Goal: Task Accomplishment & Management: Complete application form

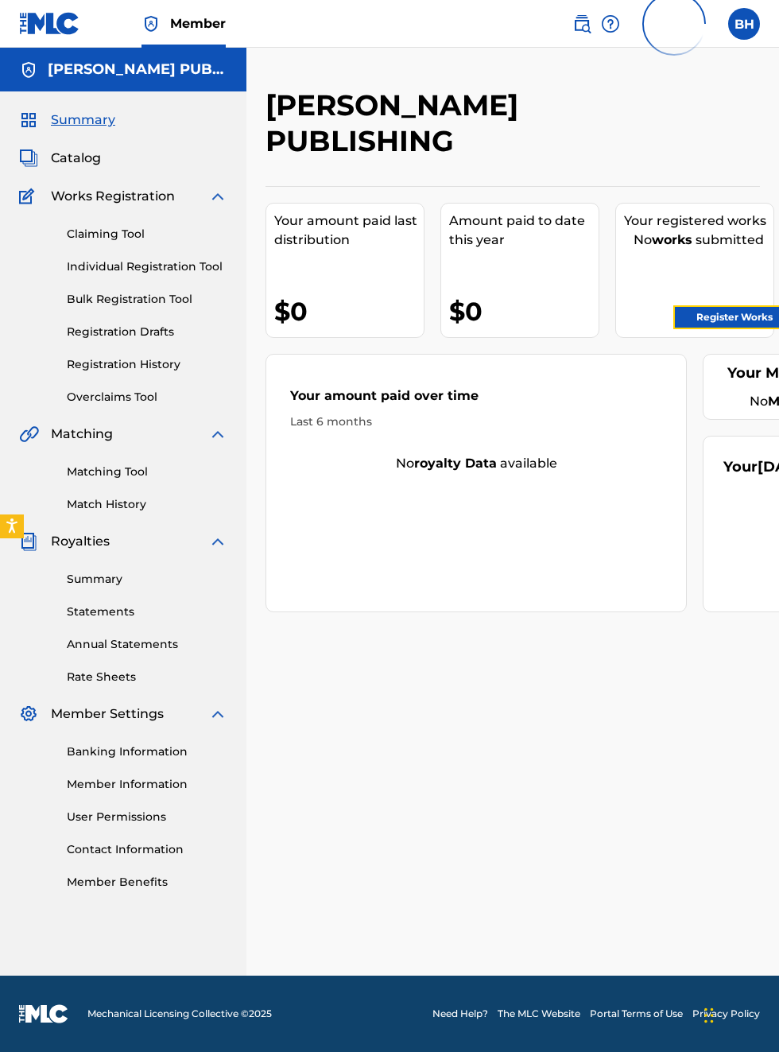
click at [766, 321] on link "Register Works" at bounding box center [735, 317] width 122 height 24
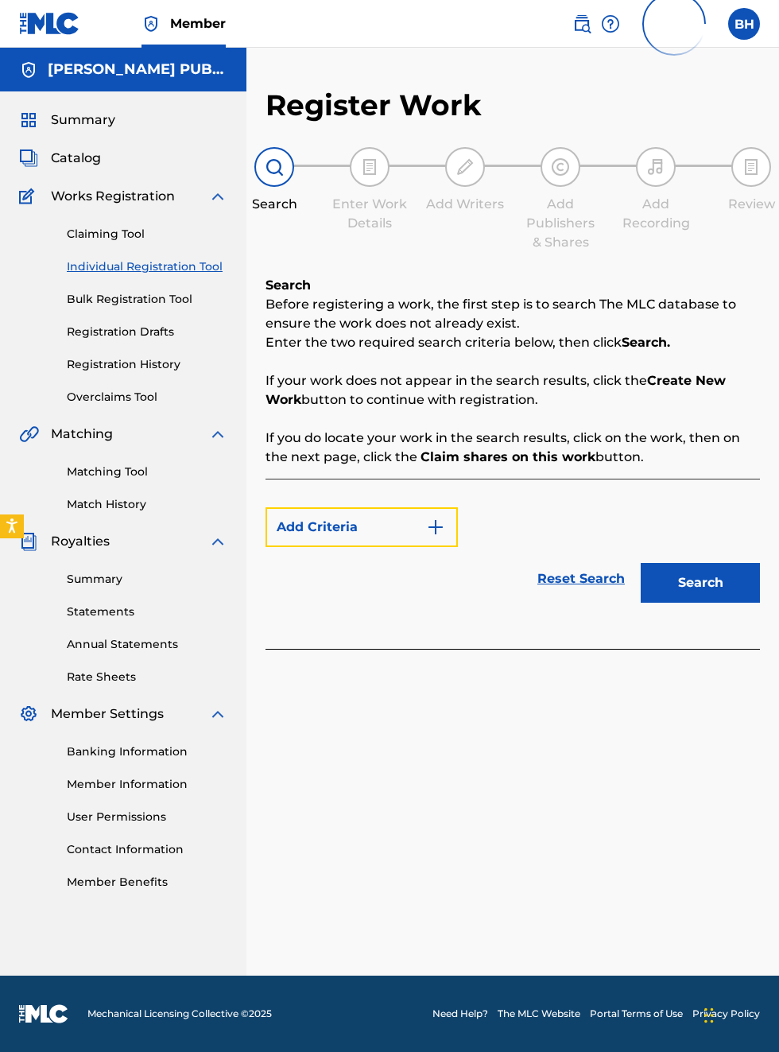
click at [457, 533] on button "Add Criteria" at bounding box center [362, 527] width 192 height 40
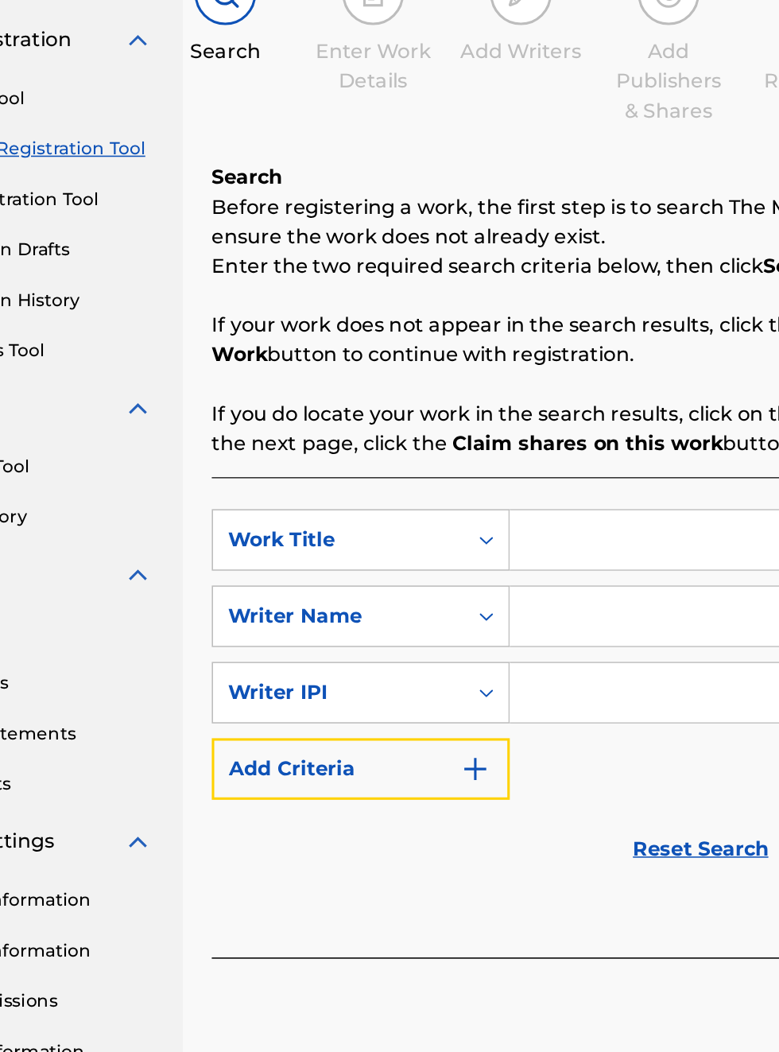
click at [441, 682] on button "Add Criteria" at bounding box center [362, 667] width 192 height 40
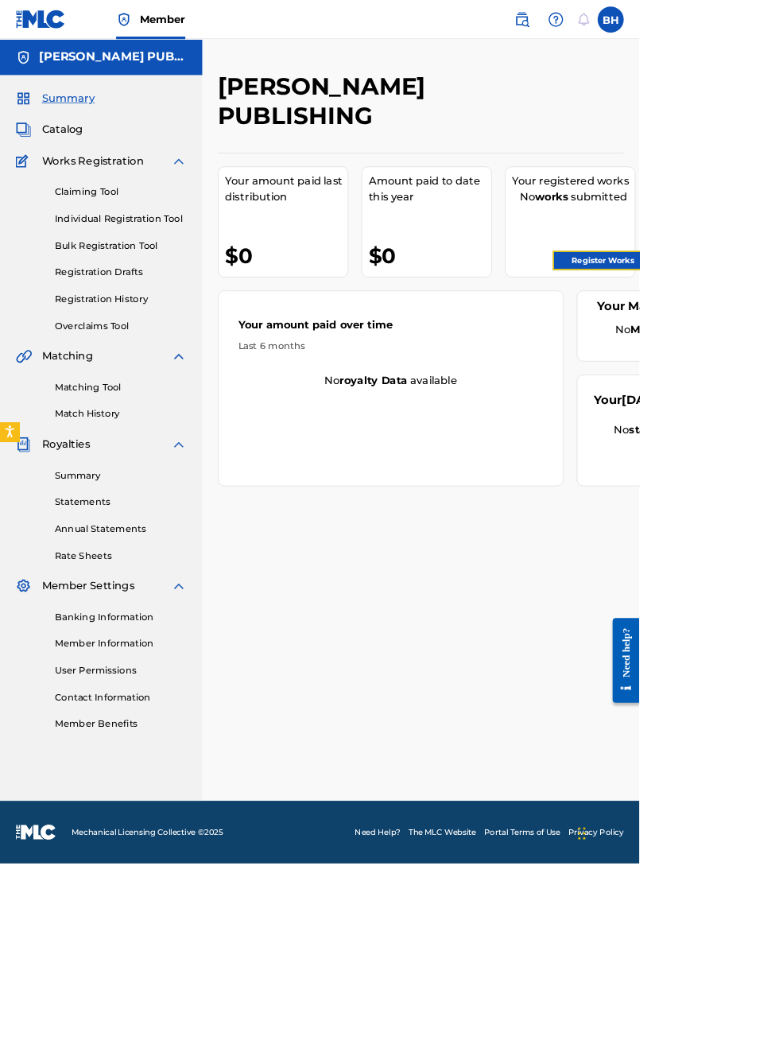
click at [754, 313] on link "Register Works" at bounding box center [735, 317] width 122 height 24
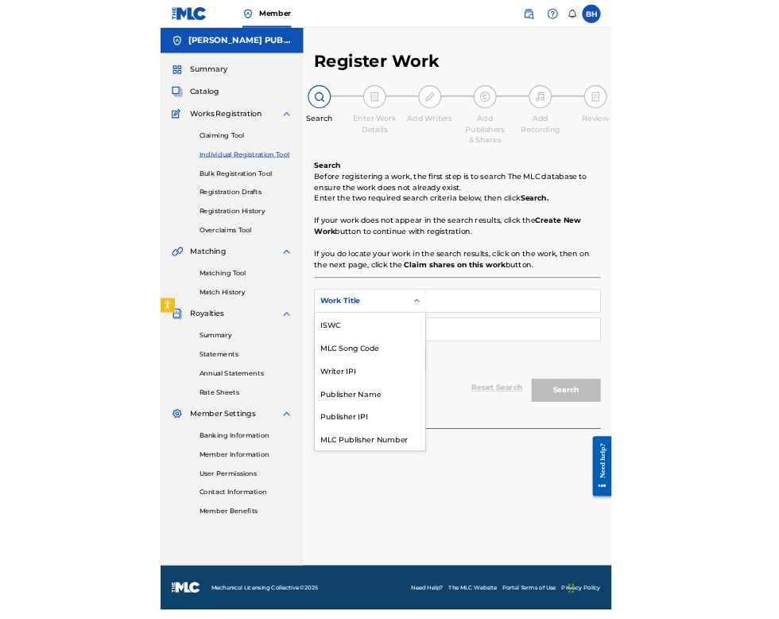
scroll to position [40, 0]
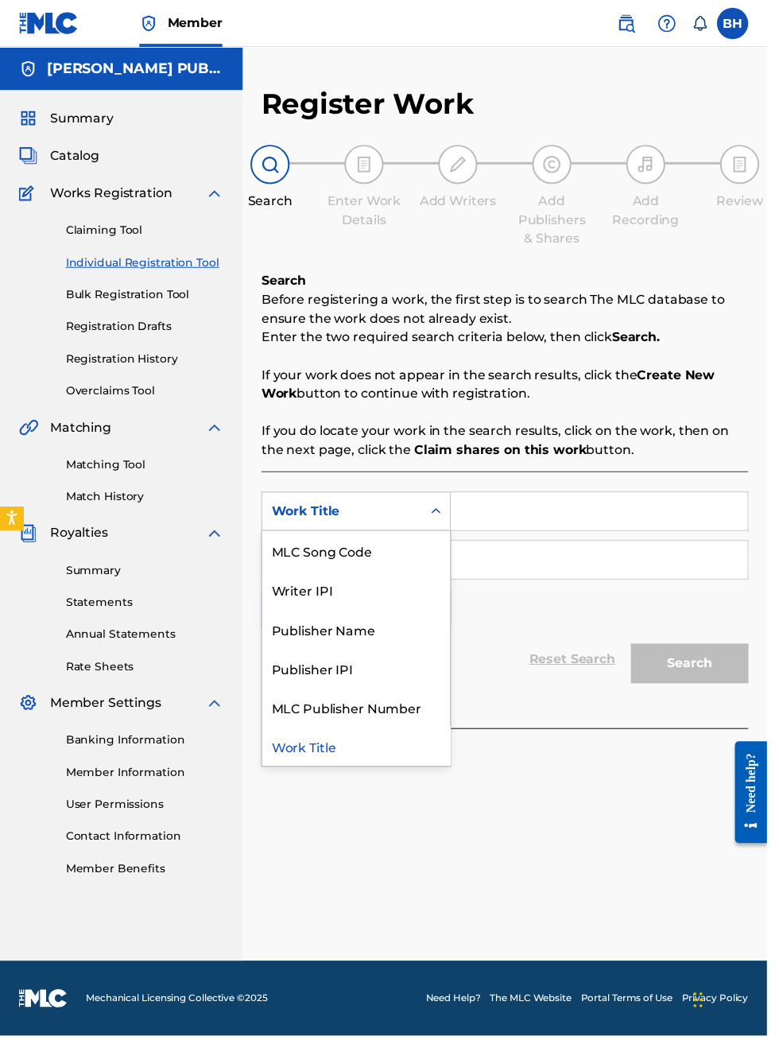
click at [348, 681] on div "Publisher IPI" at bounding box center [361, 679] width 191 height 40
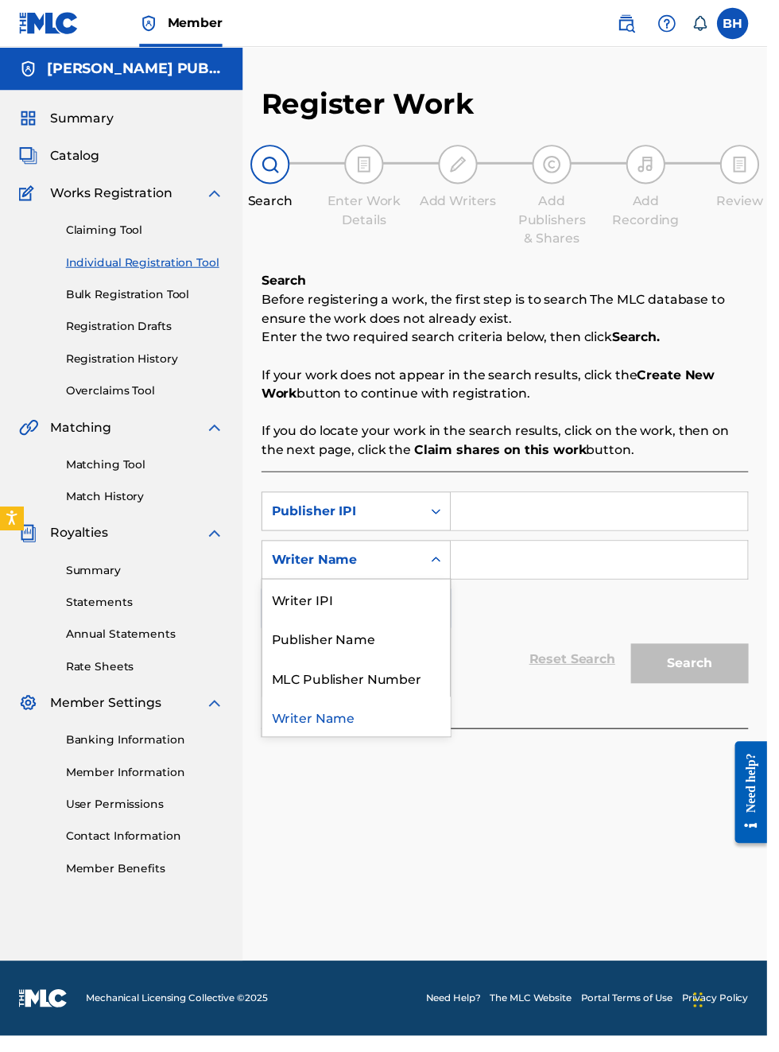
click at [372, 652] on div "Publisher Name" at bounding box center [361, 648] width 191 height 40
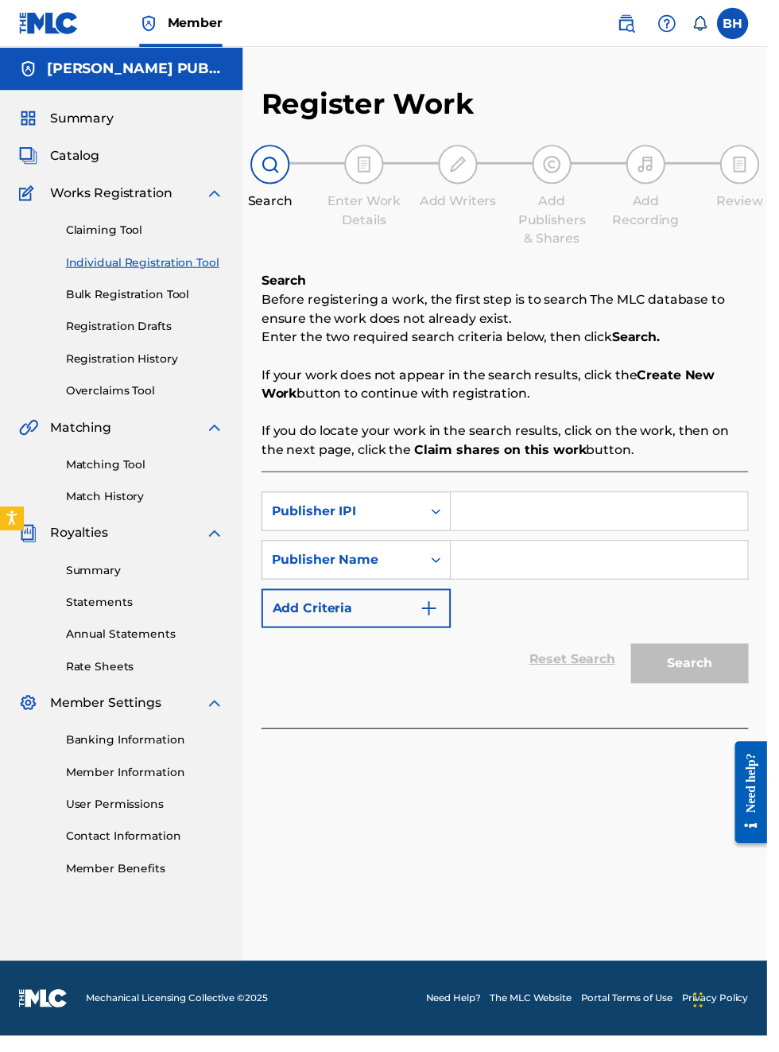
click at [601, 523] on input "Search Form" at bounding box center [608, 519] width 301 height 38
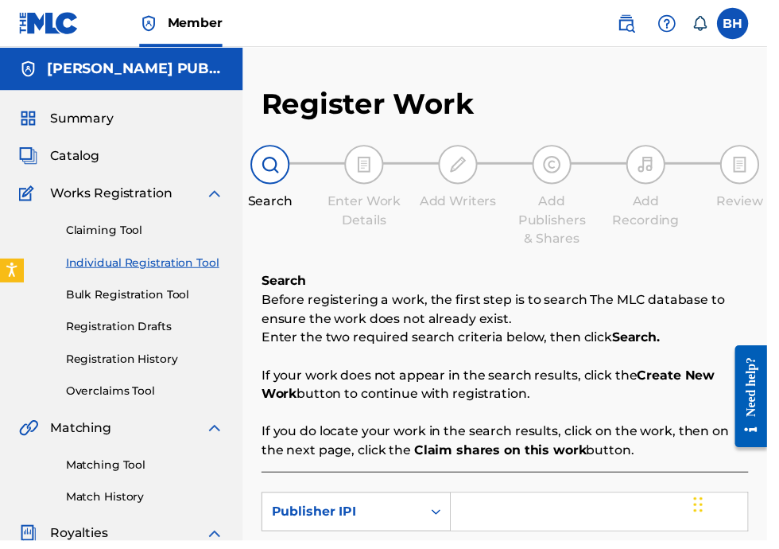
type input "00340604990"
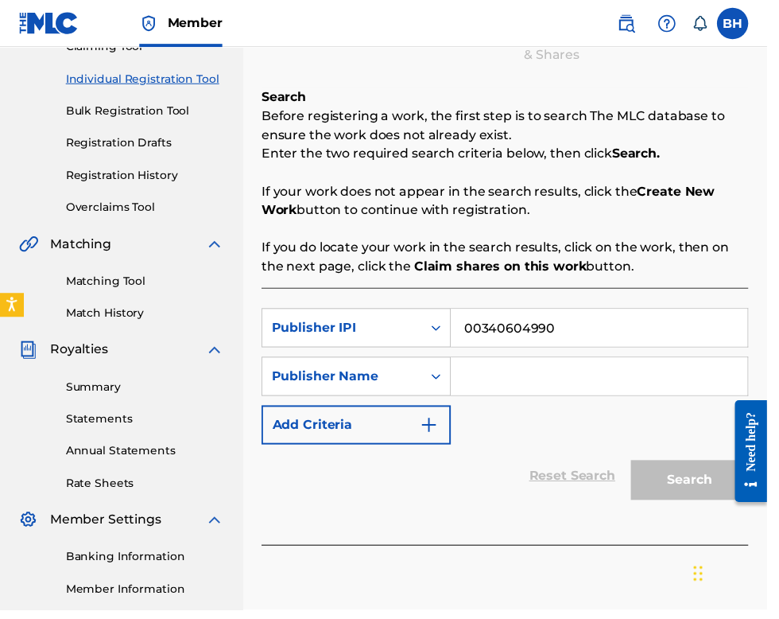
scroll to position [207, 0]
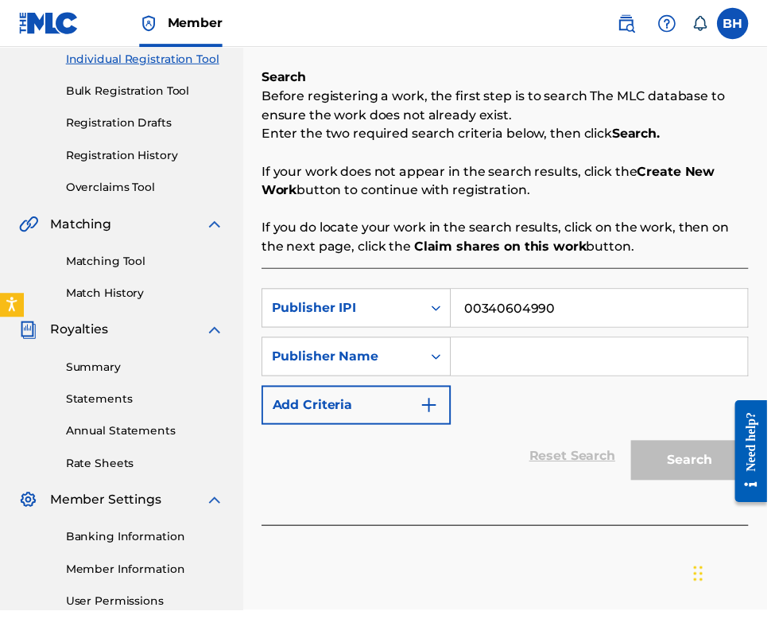
click at [538, 367] on input "Search Form" at bounding box center [608, 362] width 301 height 38
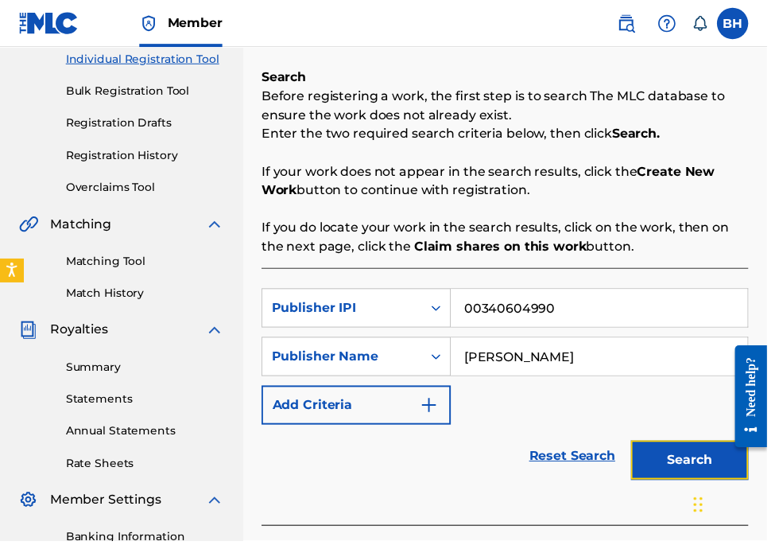
click at [705, 465] on button "Search" at bounding box center [700, 467] width 119 height 40
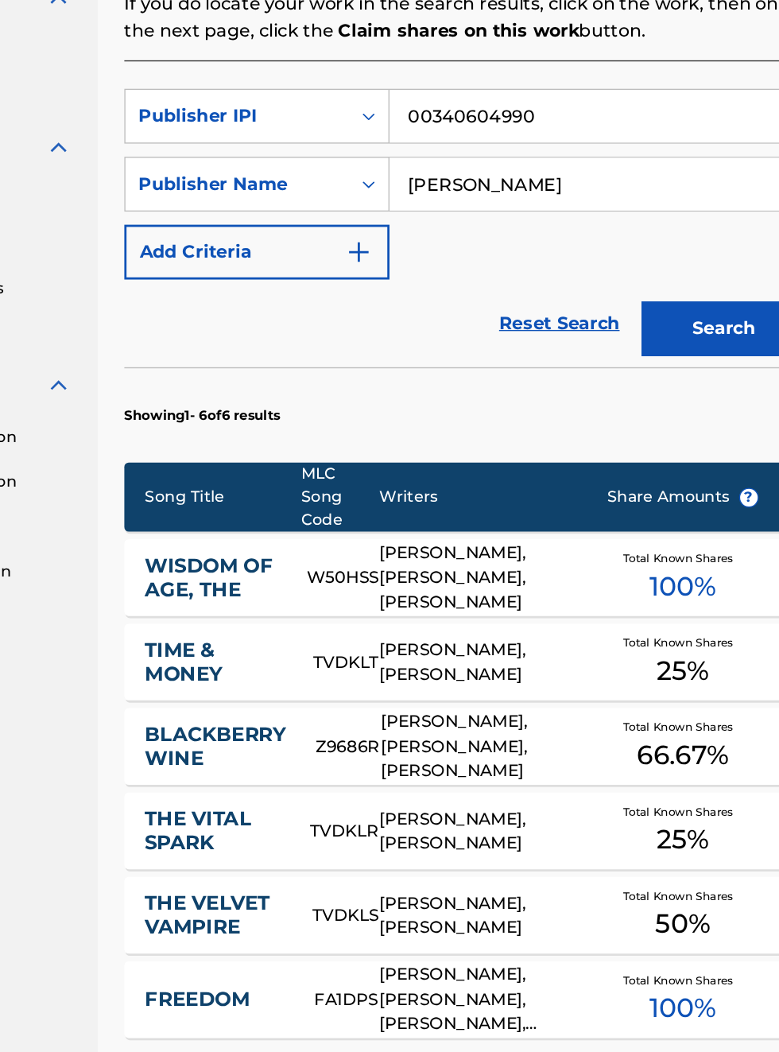
scroll to position [154, 175]
click at [704, 387] on button "Search" at bounding box center [700, 392] width 119 height 40
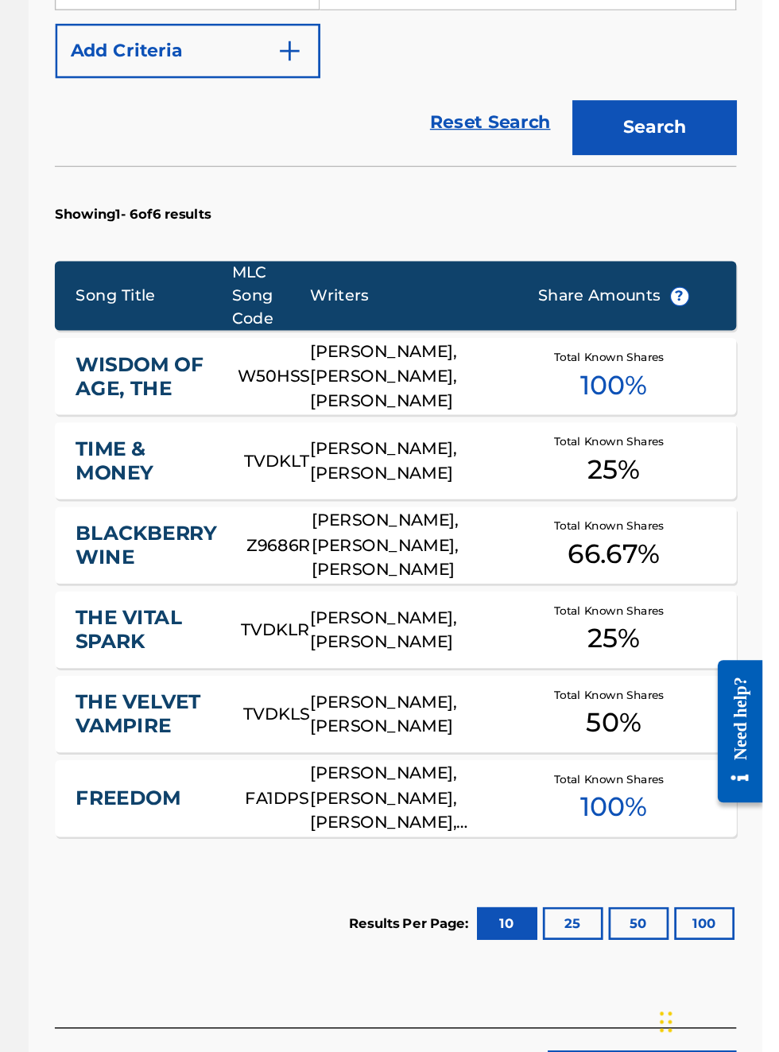
scroll to position [0, 0]
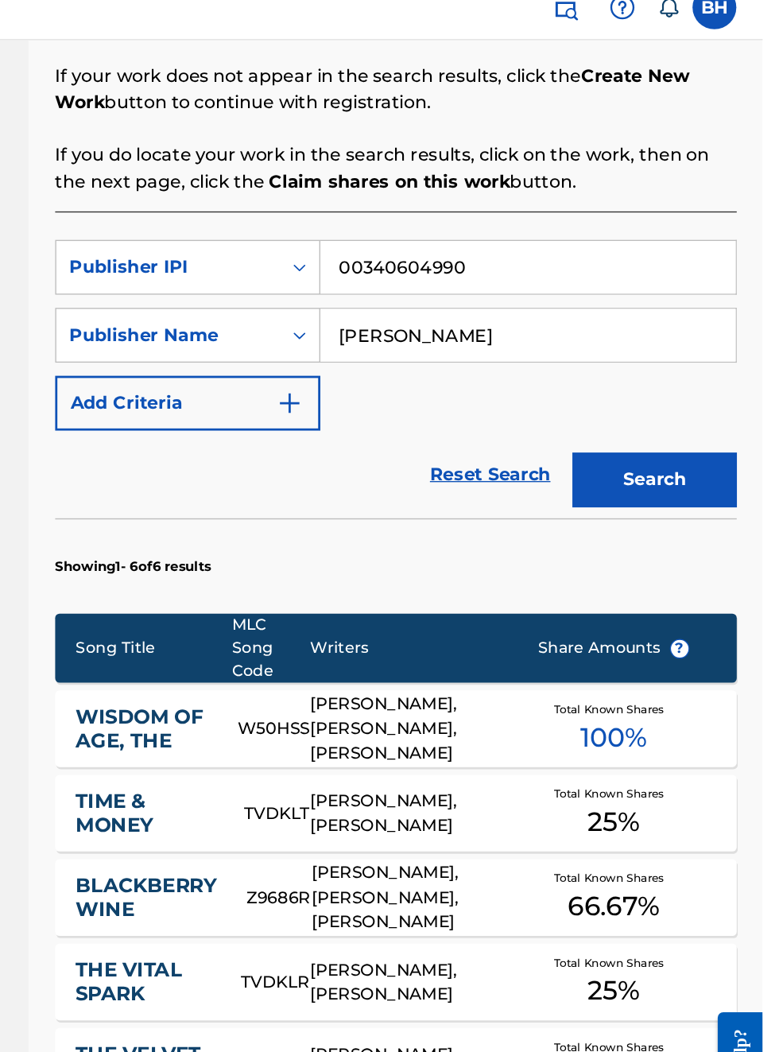
click at [581, 259] on input "[PERSON_NAME]" at bounding box center [608, 262] width 301 height 38
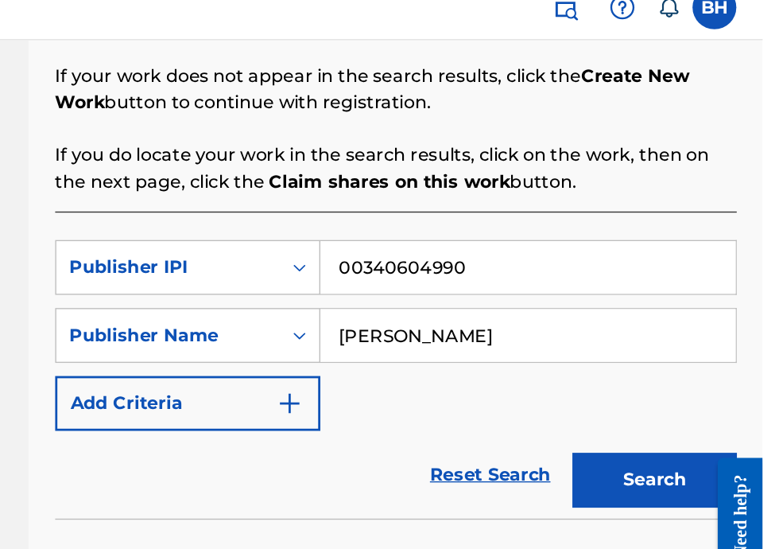
type input "Bobby Hamilton"
click at [705, 364] on button "Search" at bounding box center [700, 367] width 119 height 40
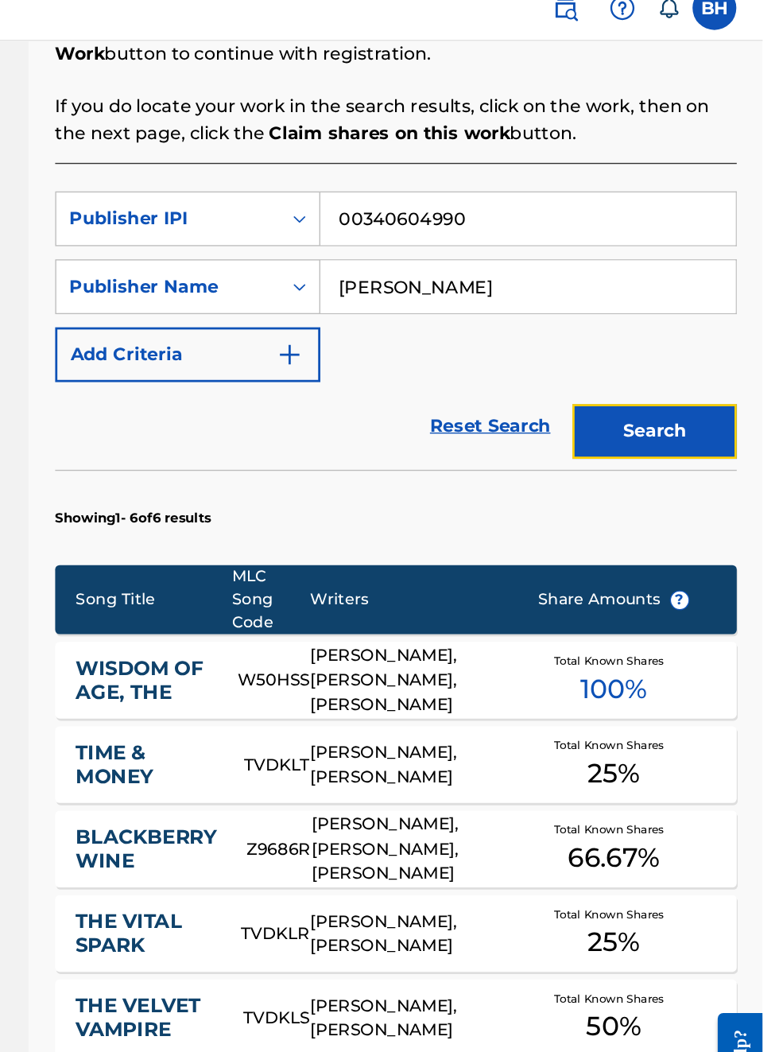
click at [712, 336] on button "Search" at bounding box center [700, 331] width 119 height 40
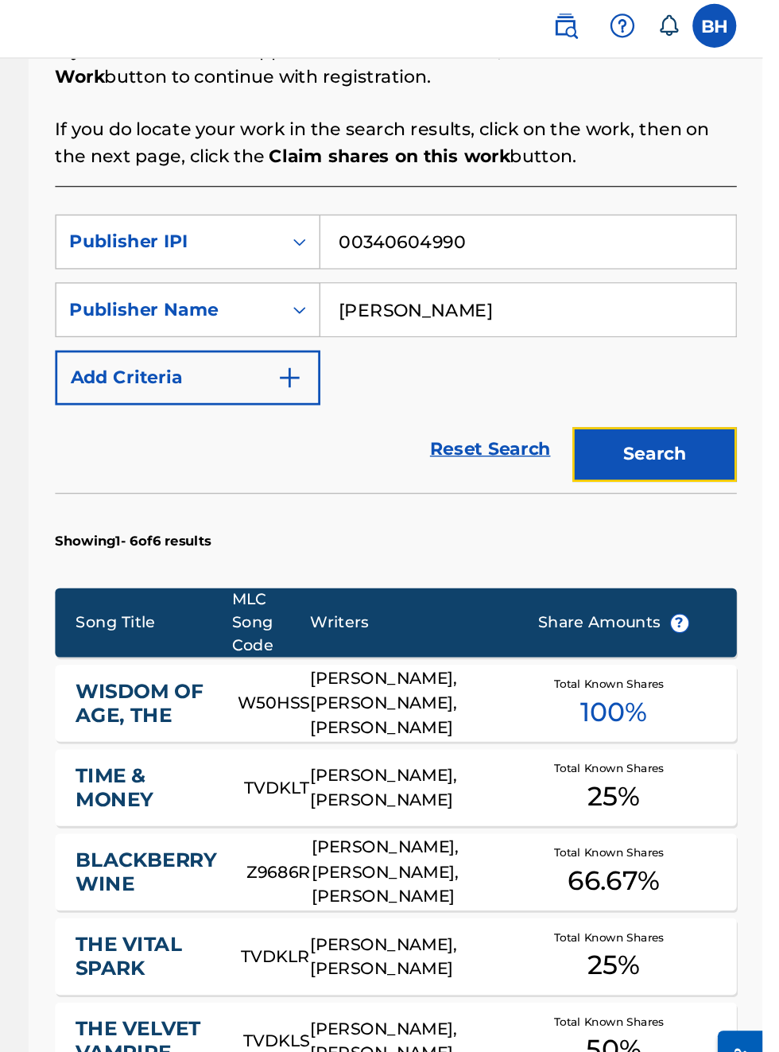
click at [710, 333] on button "Search" at bounding box center [700, 335] width 119 height 40
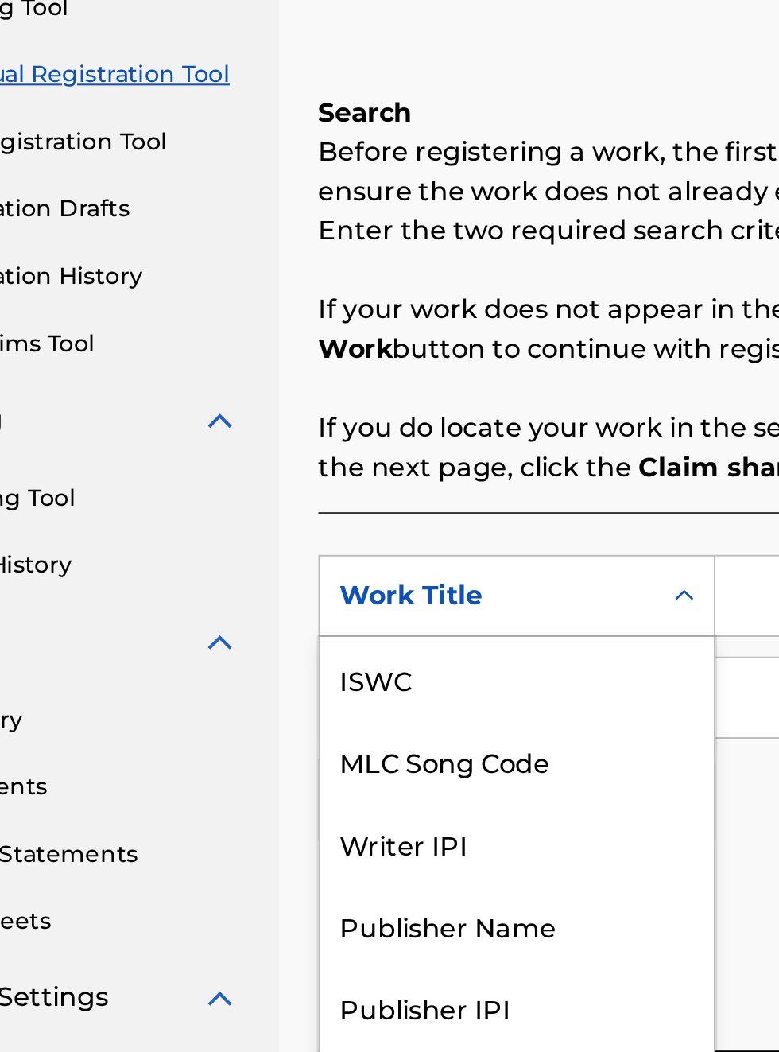
scroll to position [40, 0]
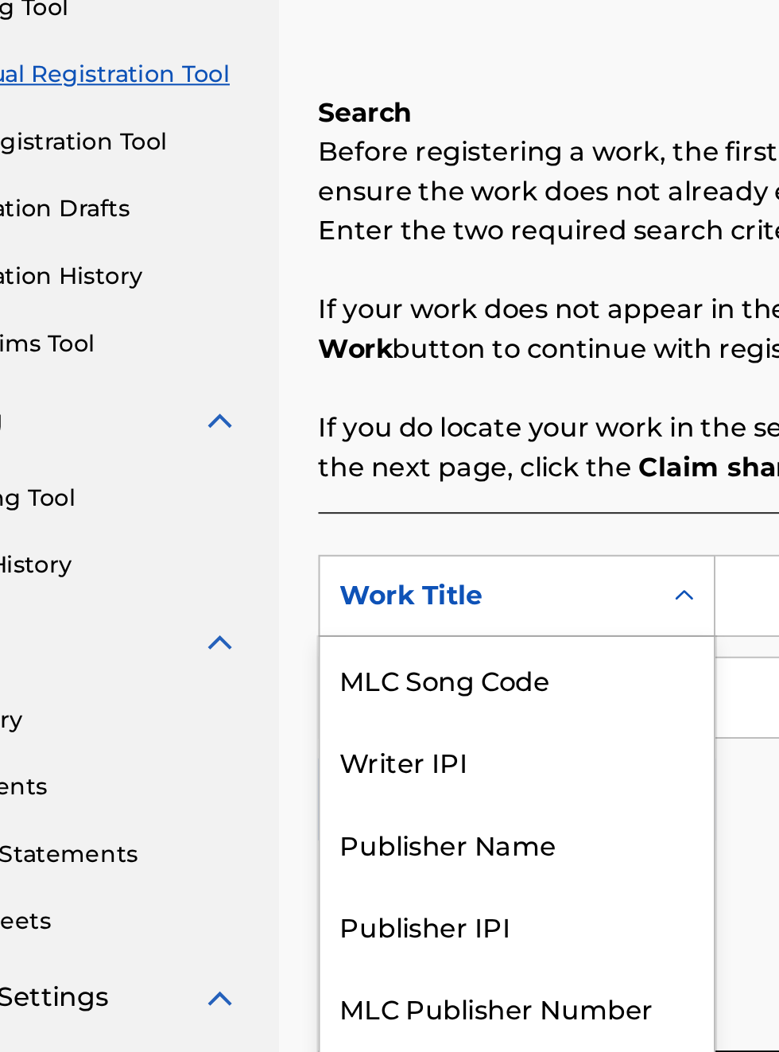
click at [352, 685] on div "Publisher IPI" at bounding box center [361, 679] width 191 height 40
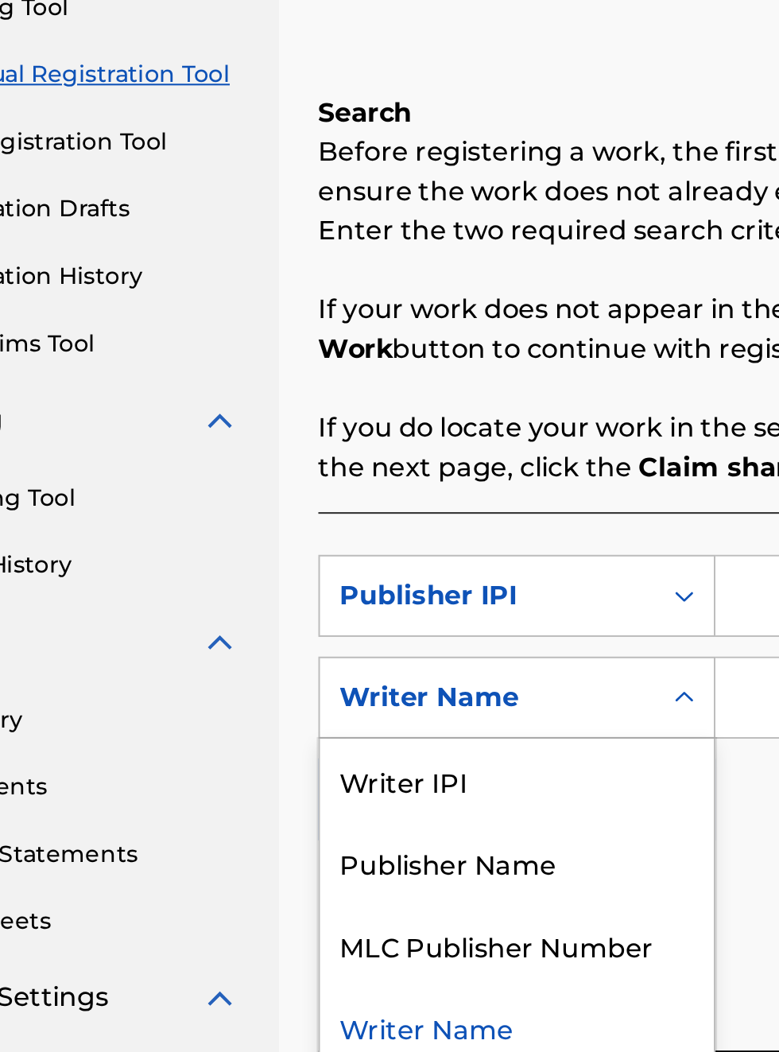
click at [374, 652] on div "Publisher Name" at bounding box center [361, 648] width 191 height 40
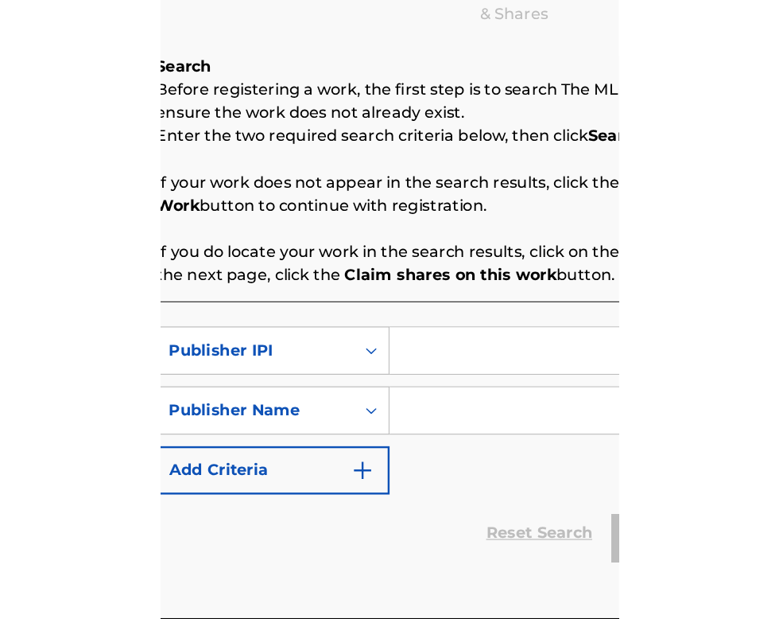
scroll to position [231, 272]
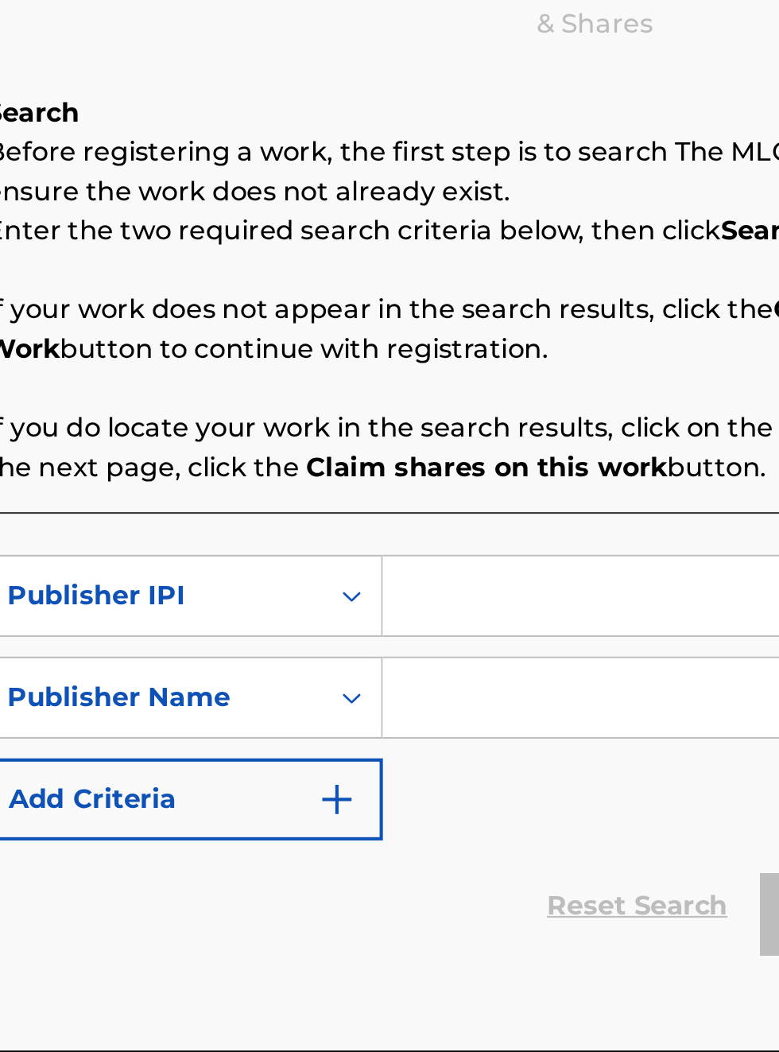
click at [519, 525] on input "Search Form" at bounding box center [608, 519] width 301 height 38
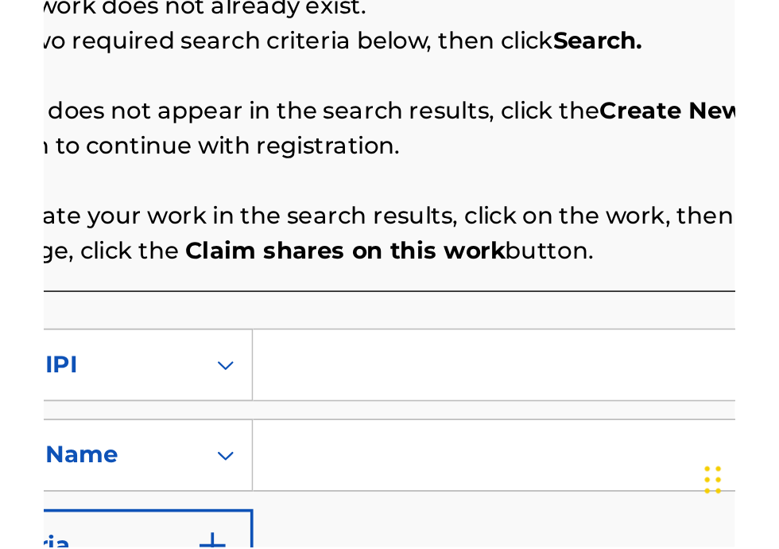
scroll to position [76, 0]
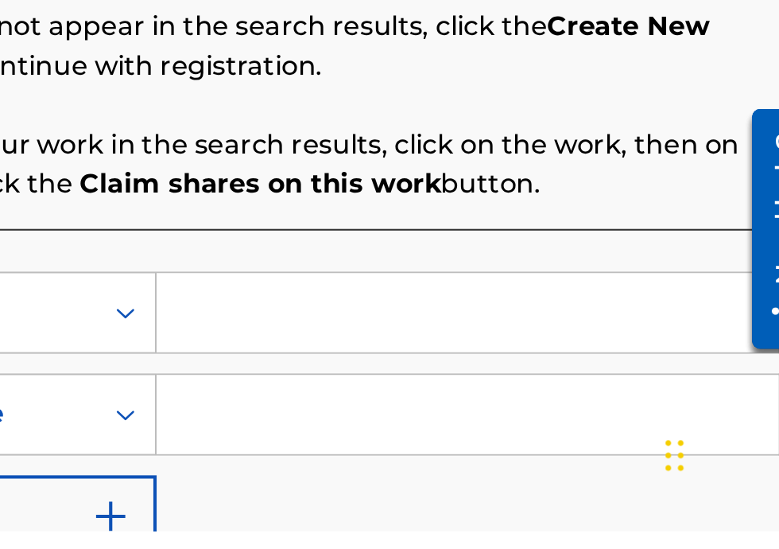
click at [636, 399] on div "Search Before registering a work, the first step is to search The MLC database …" at bounding box center [513, 432] width 495 height 464
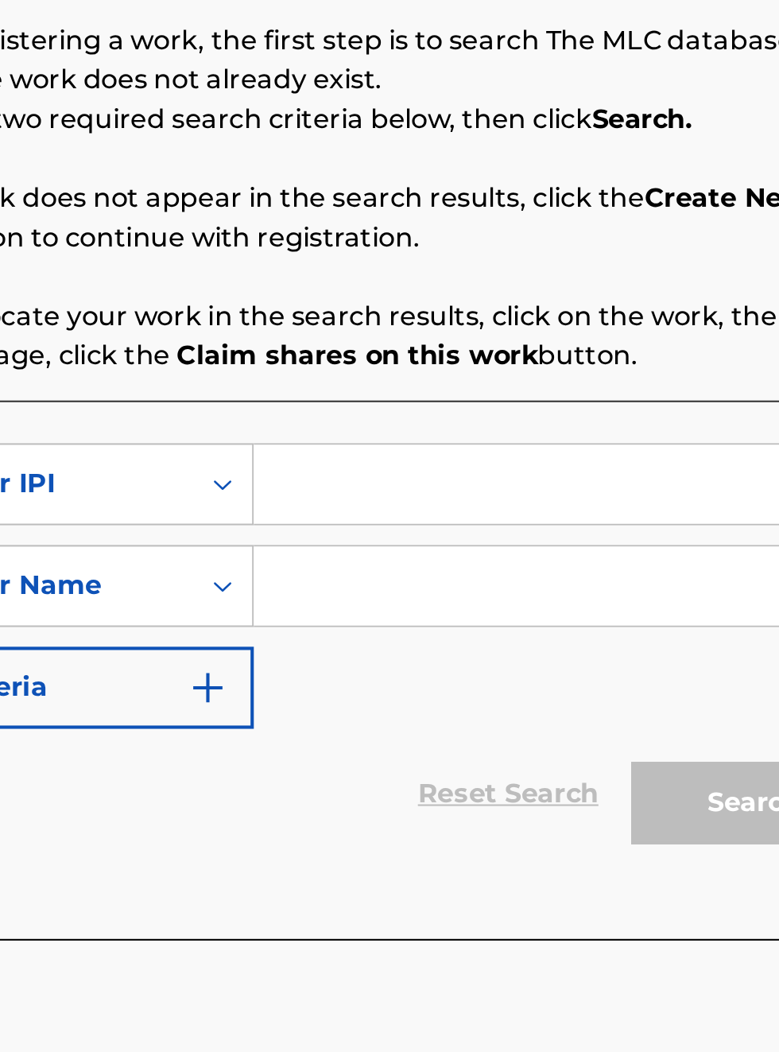
scroll to position [285, 335]
click at [525, 526] on input "Search Form" at bounding box center [608, 519] width 301 height 38
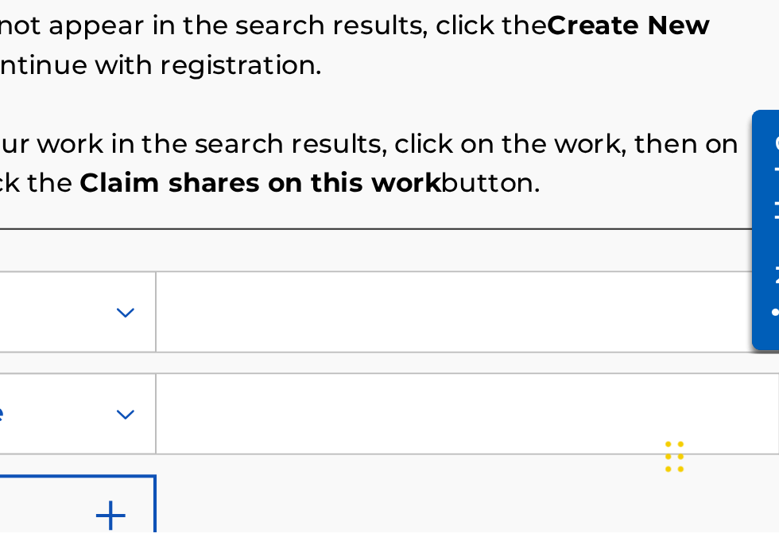
scroll to position [291, 382]
click at [490, 446] on input "Search Form" at bounding box center [608, 442] width 301 height 38
type input "00340604990"
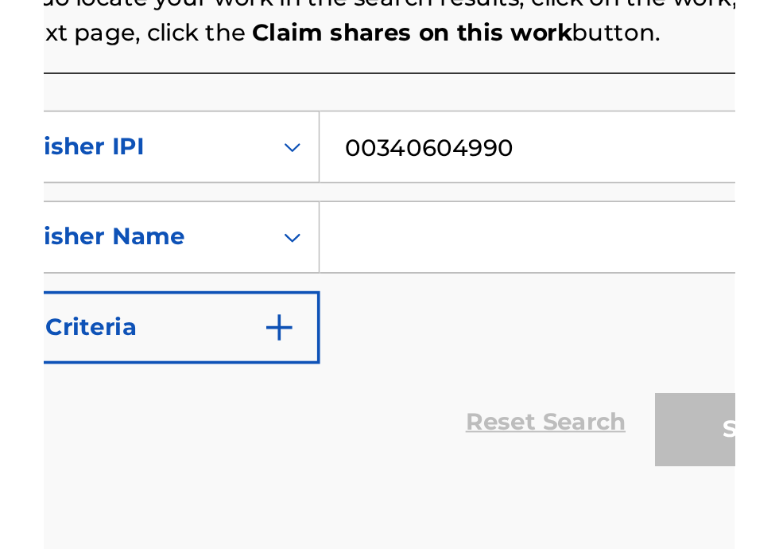
scroll to position [256, 307]
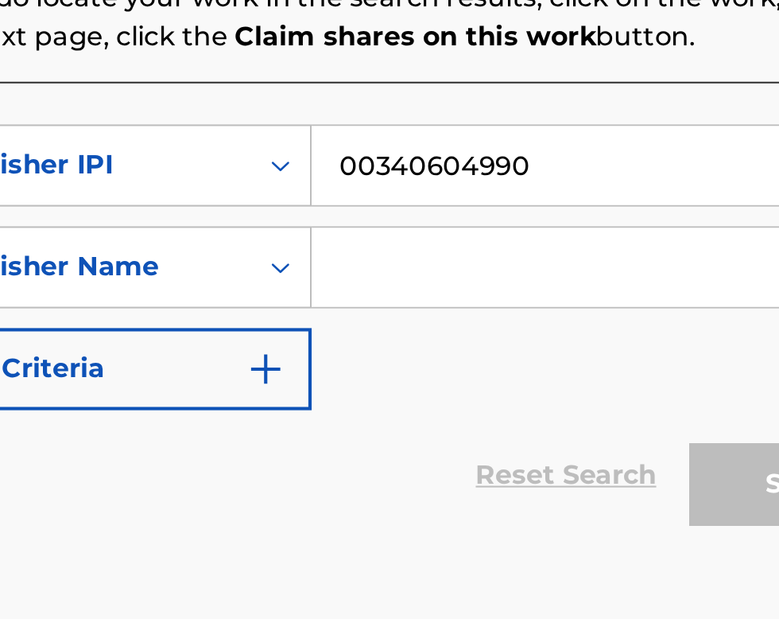
click at [515, 399] on input "Search Form" at bounding box center [608, 386] width 301 height 38
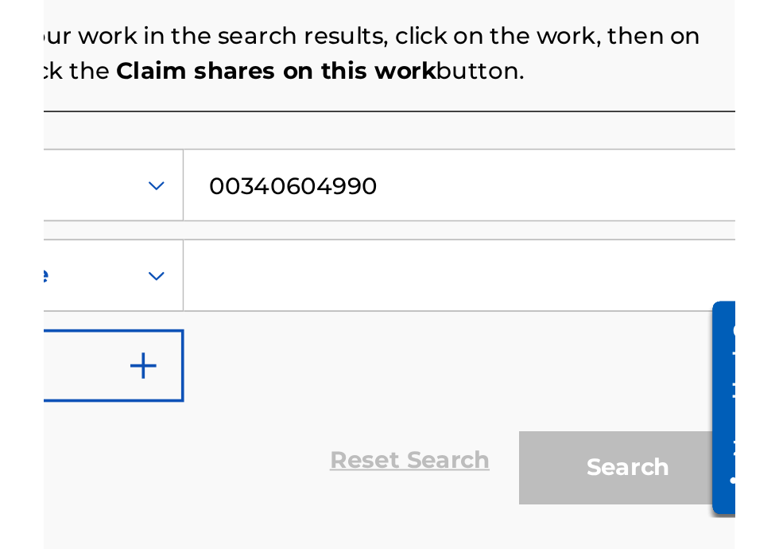
scroll to position [235, 382]
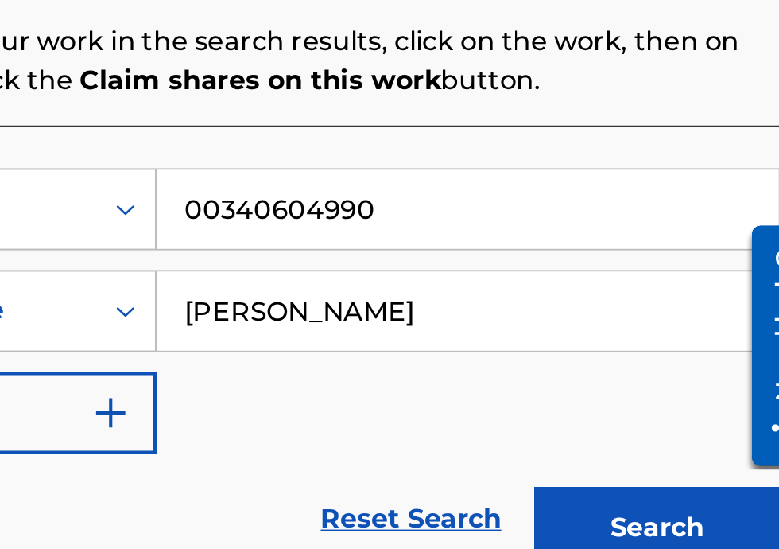
type input "[PERSON_NAME]"
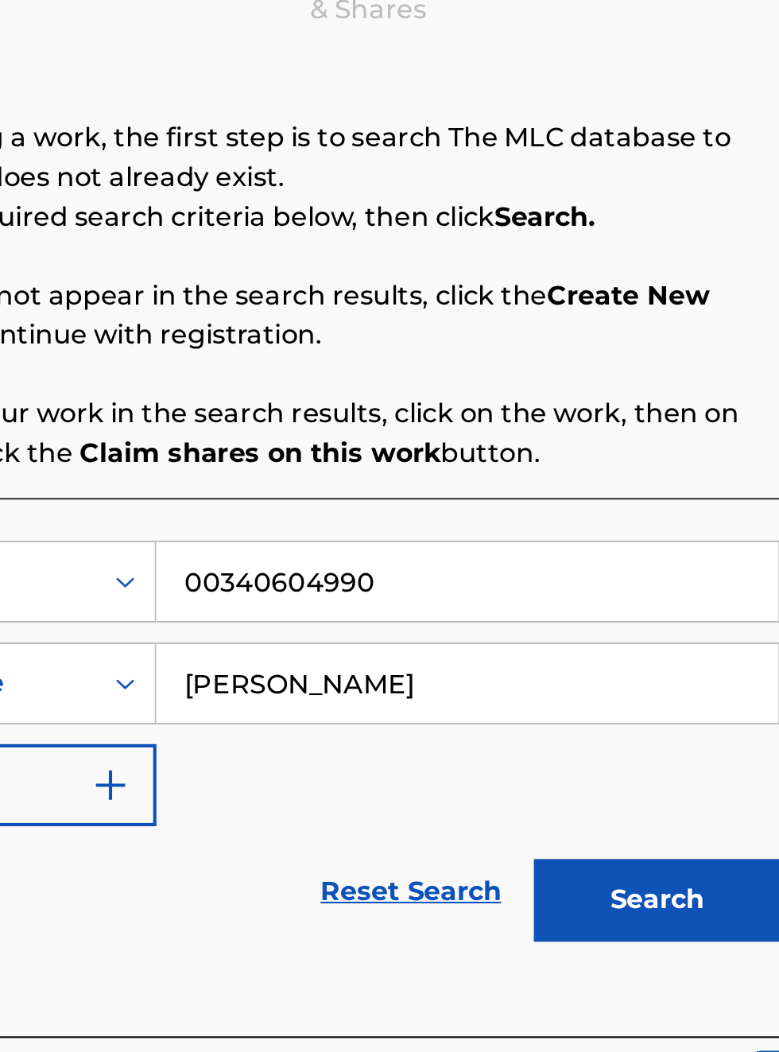
scroll to position [237, 382]
click at [717, 654] on button "Search" at bounding box center [700, 674] width 119 height 40
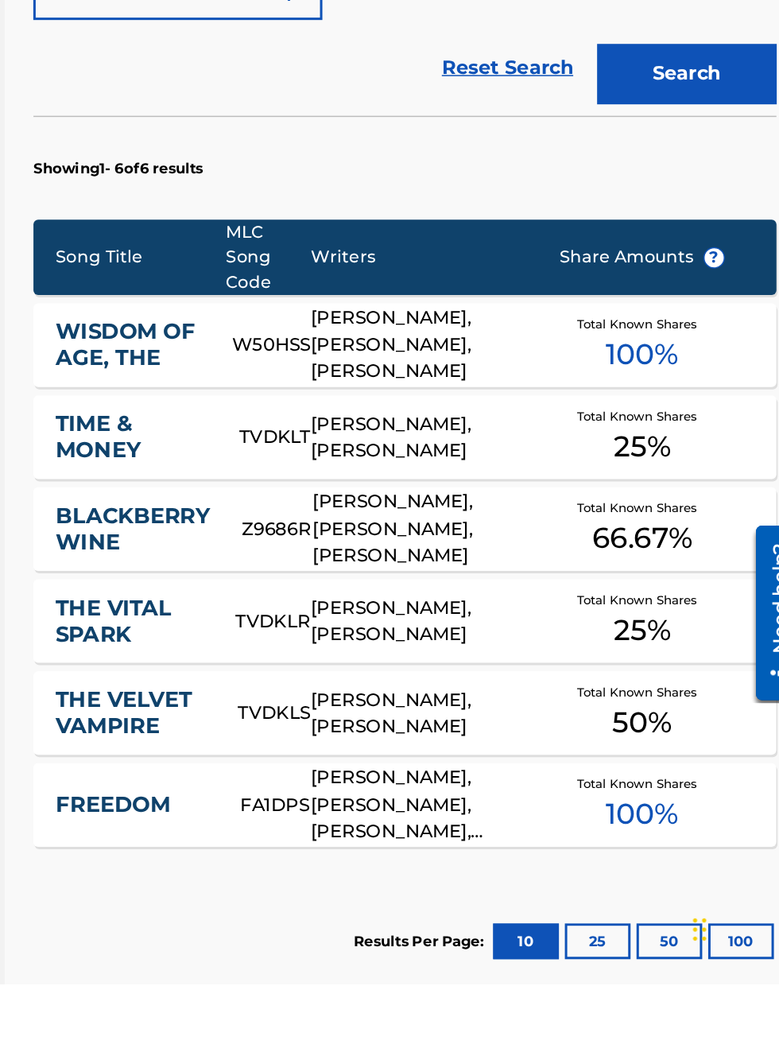
scroll to position [0, 0]
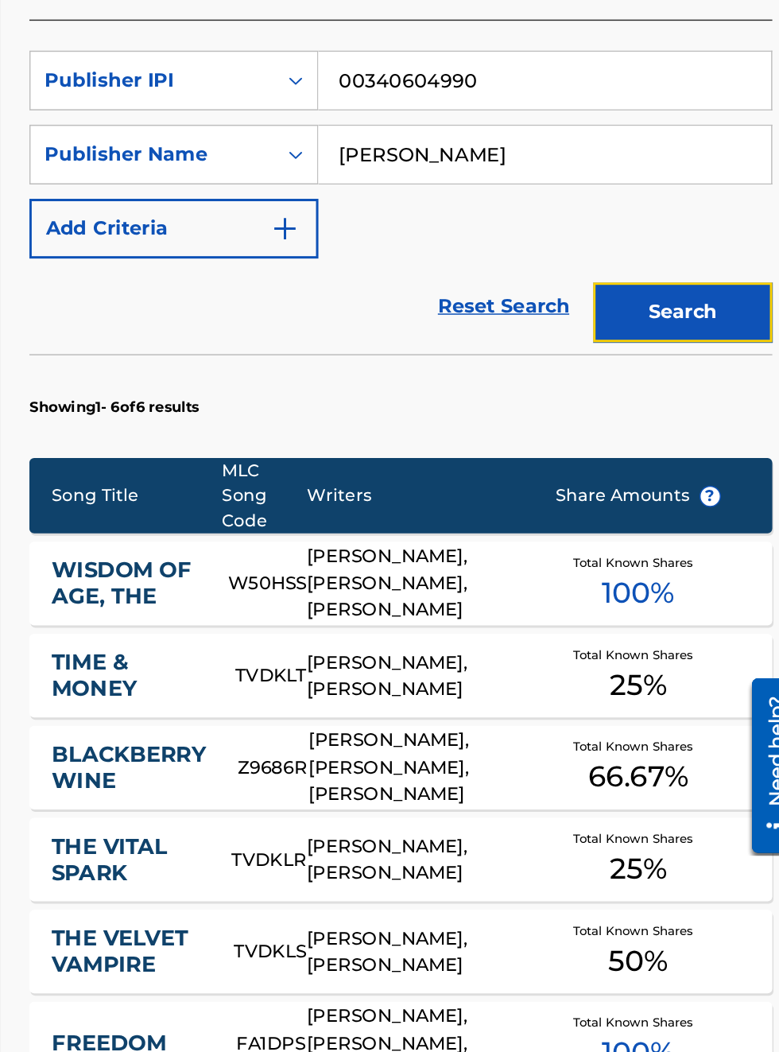
click at [713, 506] on button "Search" at bounding box center [700, 504] width 119 height 40
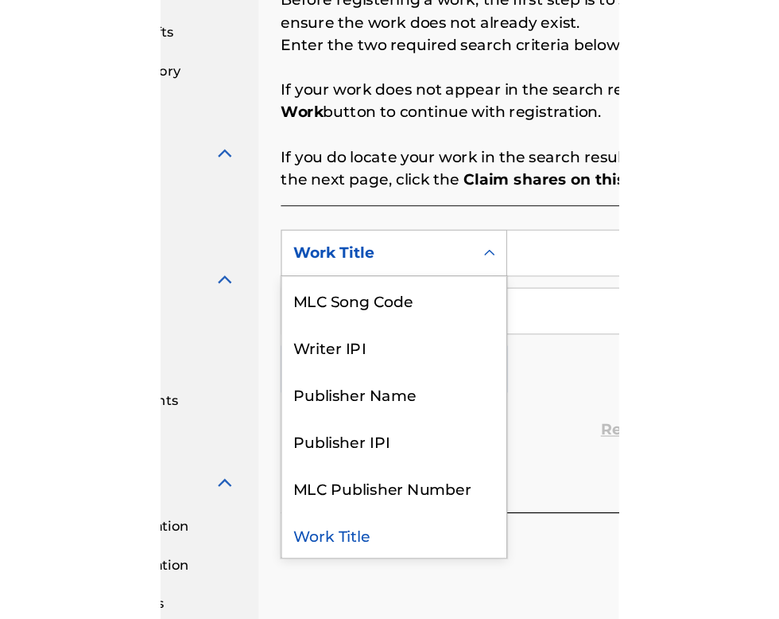
scroll to position [304, 163]
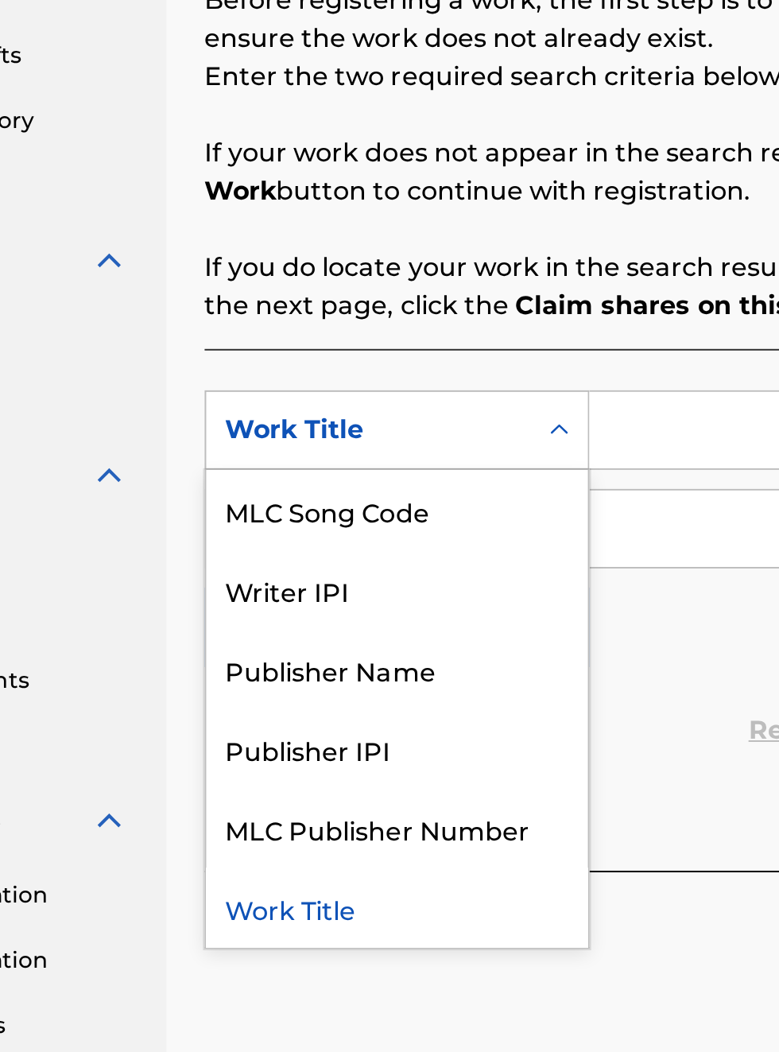
click at [348, 685] on div "Publisher IPI" at bounding box center [361, 679] width 191 height 40
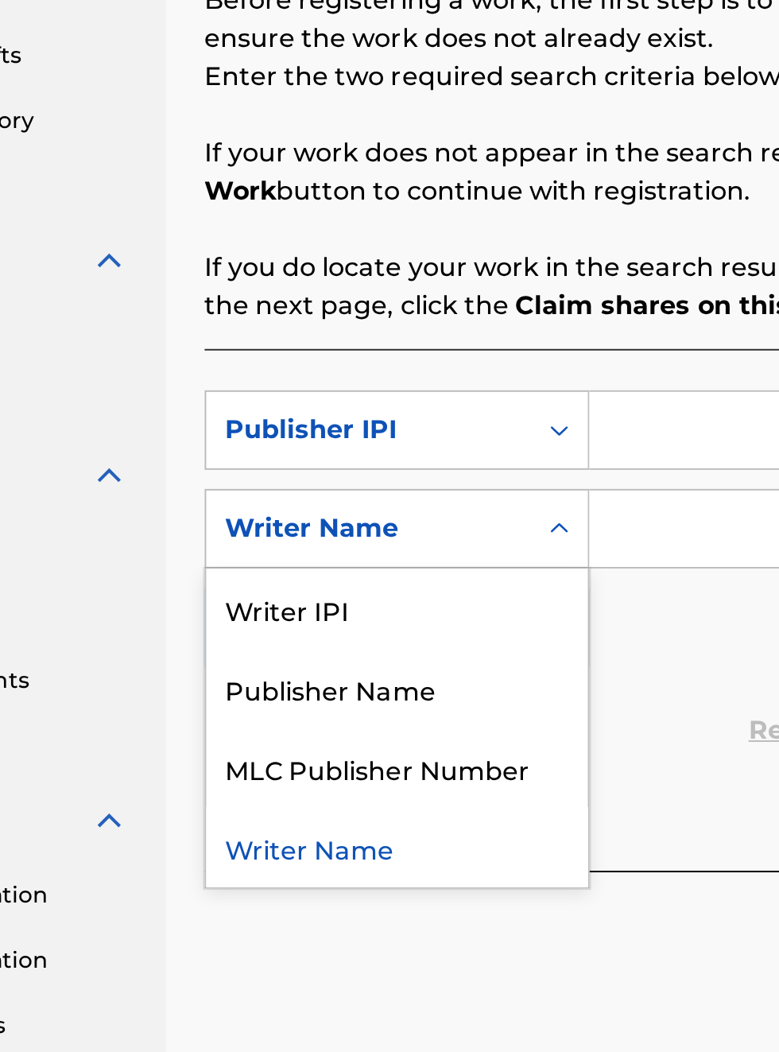
click at [367, 655] on div "Publisher Name" at bounding box center [361, 648] width 191 height 40
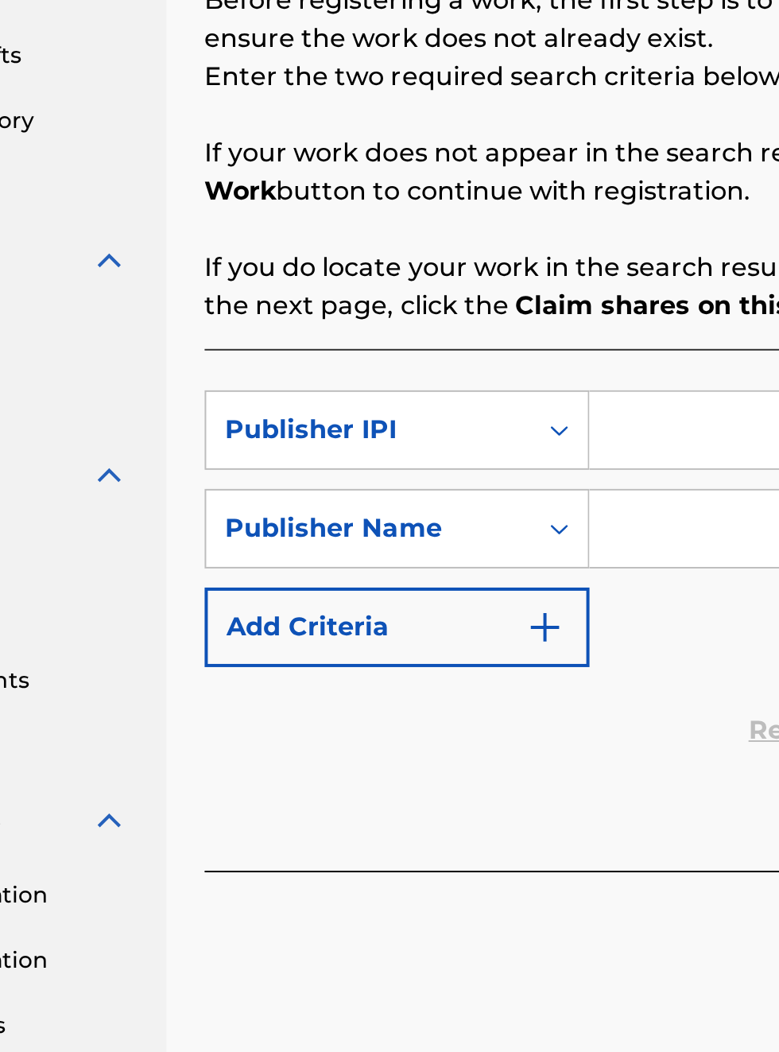
click at [506, 522] on input "Search Form" at bounding box center [608, 519] width 301 height 38
type input "00340604990"
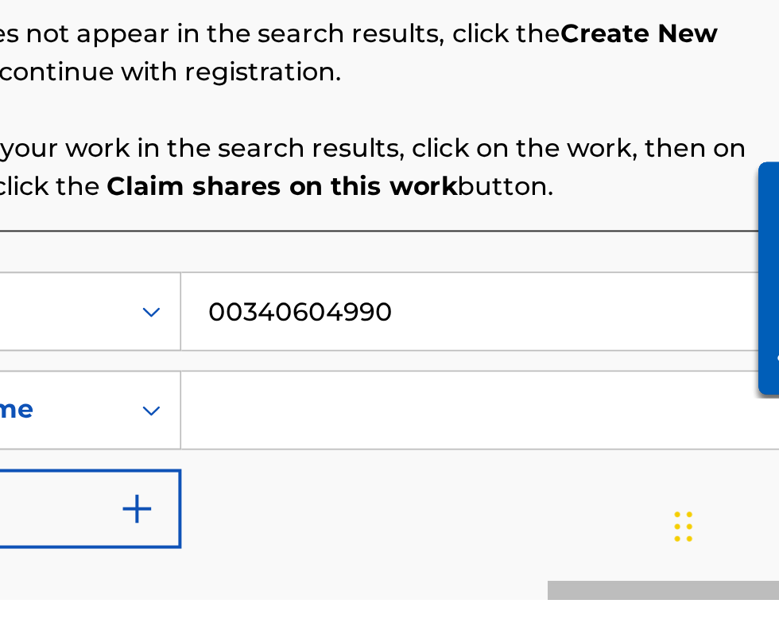
scroll to position [81, 0]
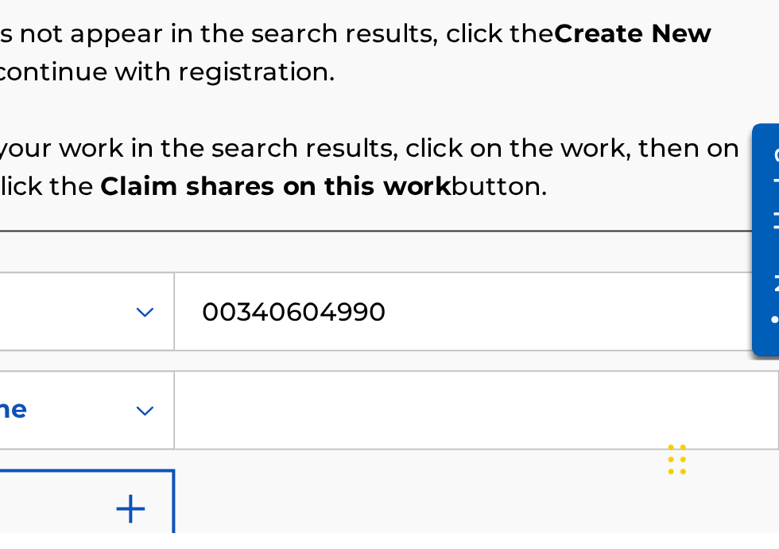
click at [509, 487] on input "Search Form" at bounding box center [608, 487] width 301 height 38
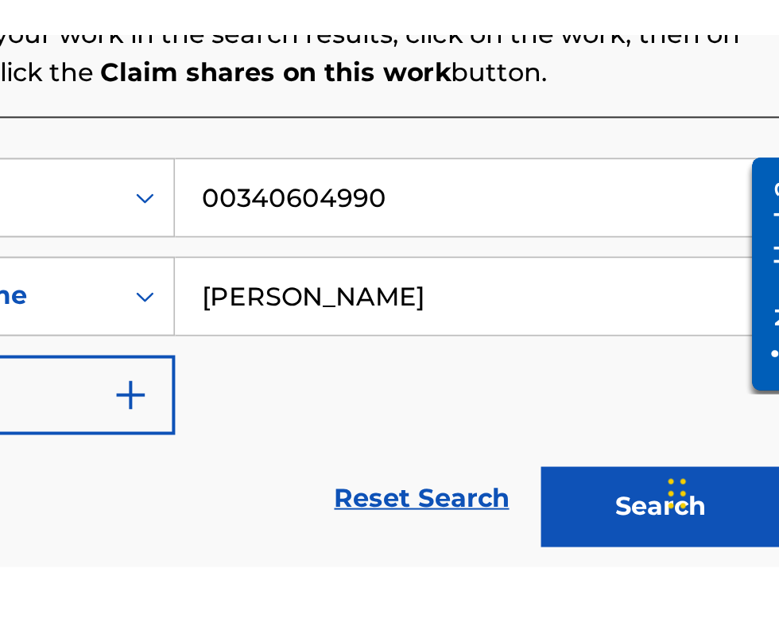
scroll to position [228, 0]
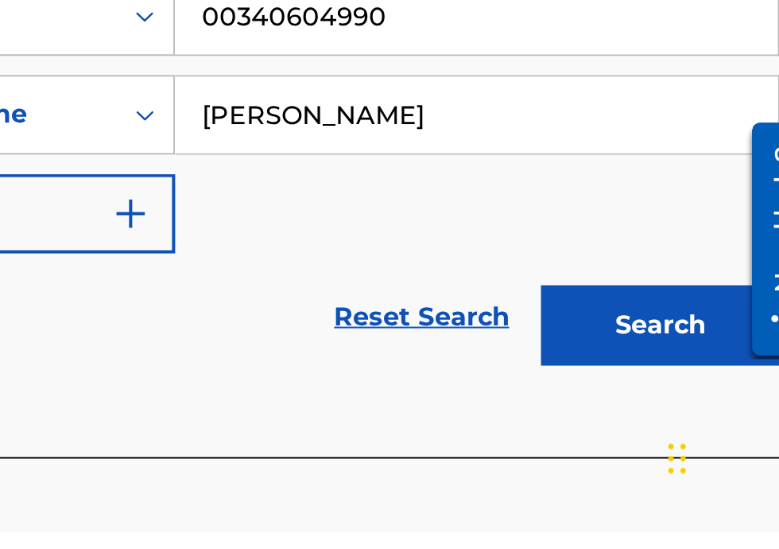
type input "Bobby Hamilton"
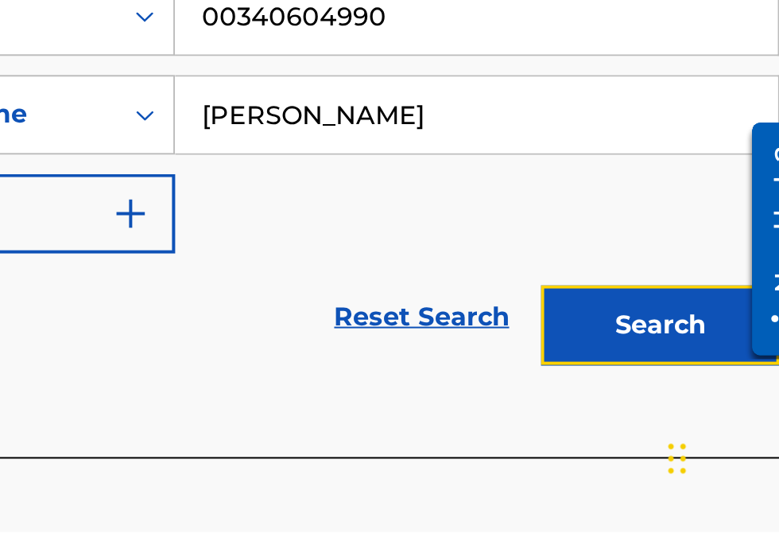
click at [712, 448] on button "Search" at bounding box center [700, 446] width 119 height 40
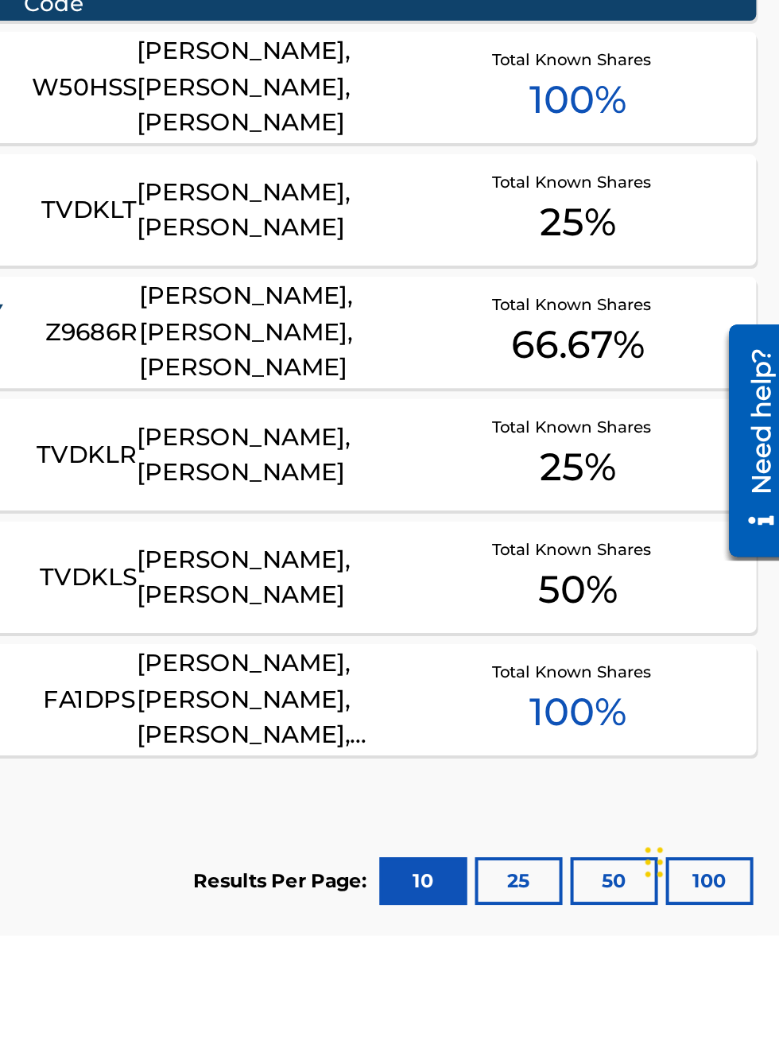
scroll to position [0, 0]
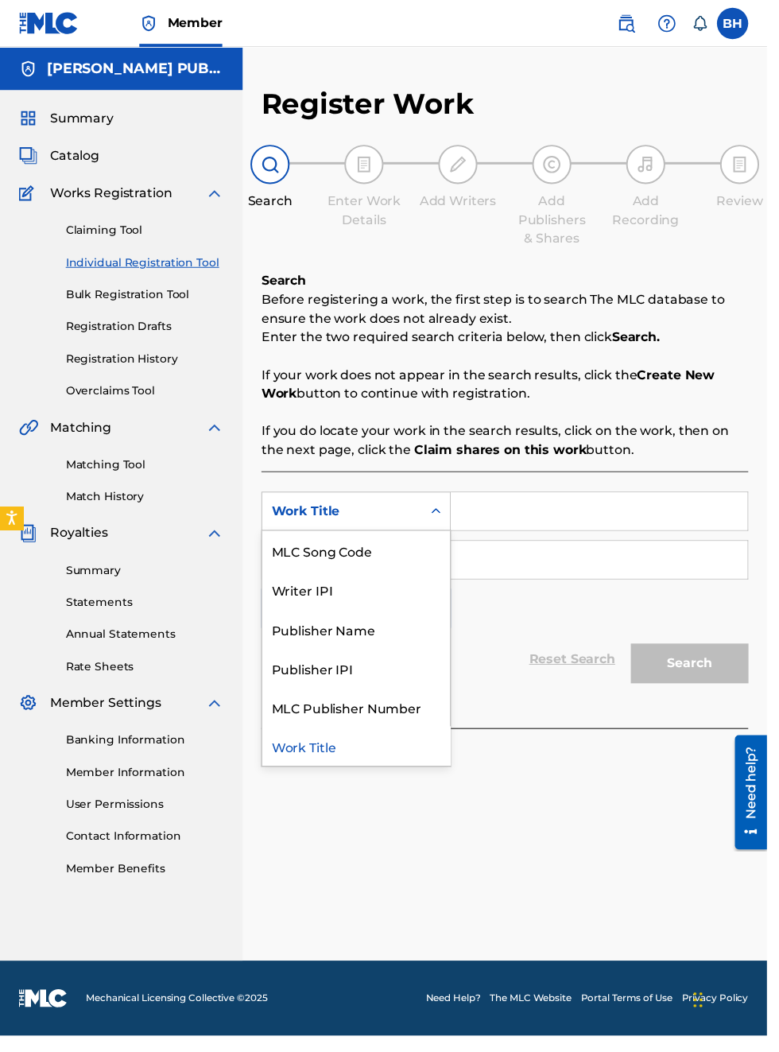
click at [352, 681] on div "Publisher IPI" at bounding box center [361, 679] width 191 height 40
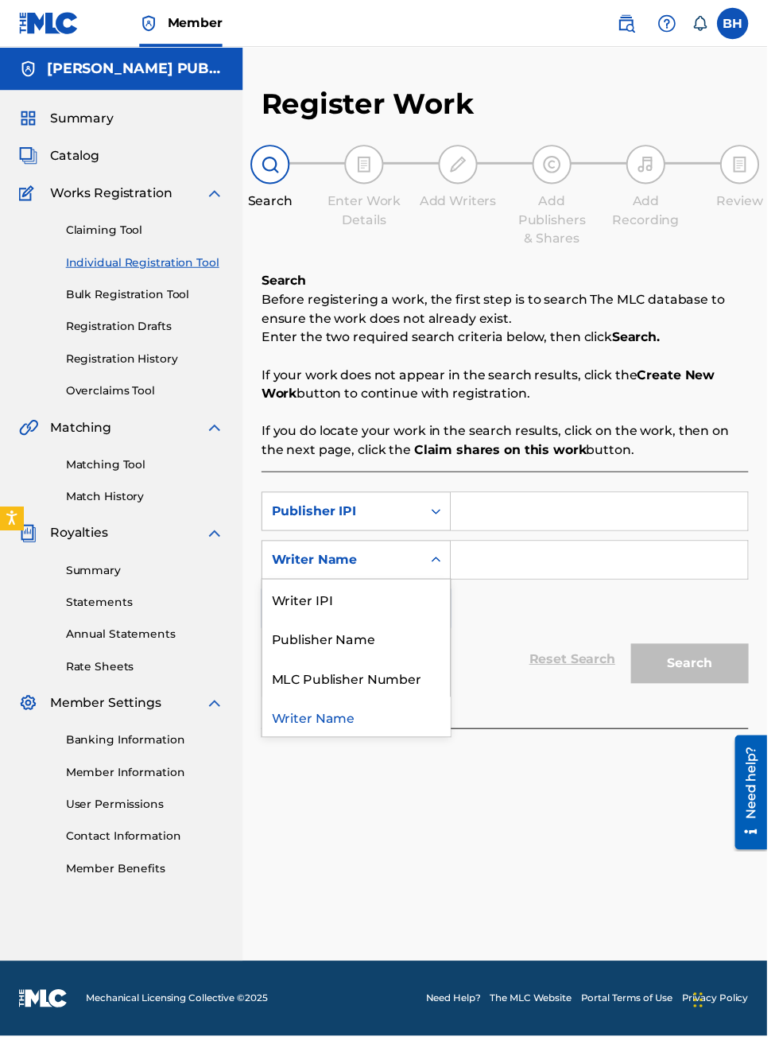
click at [372, 656] on div "Publisher Name" at bounding box center [361, 648] width 191 height 40
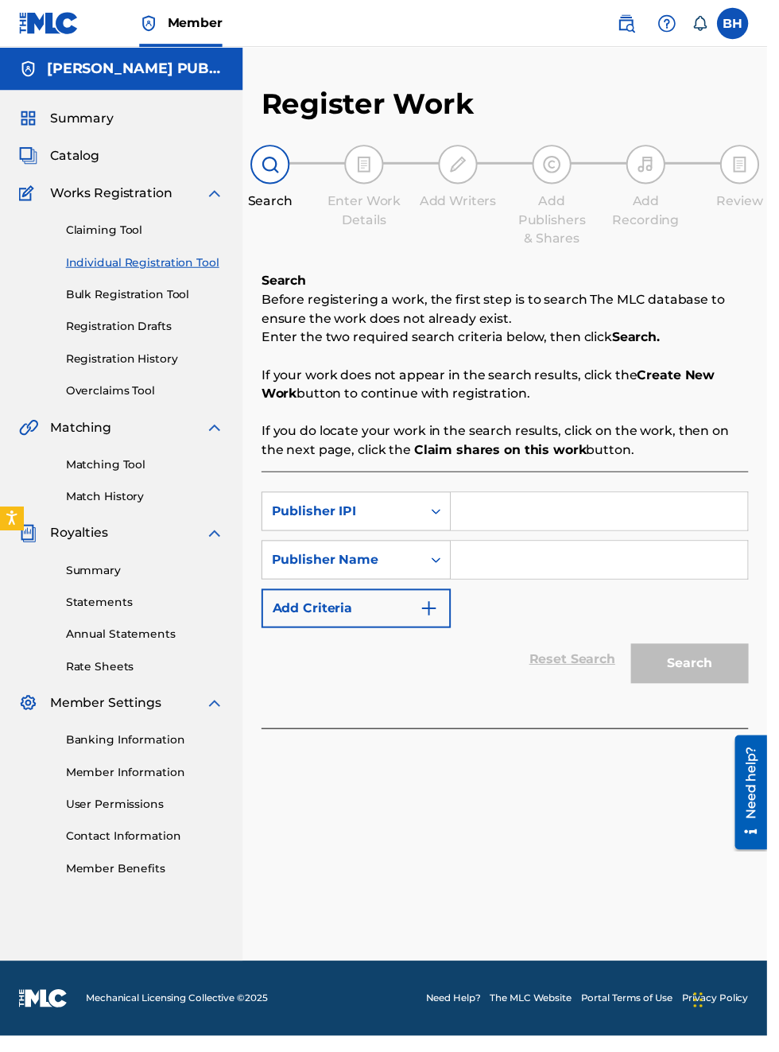
click at [581, 523] on input "Search Form" at bounding box center [608, 519] width 301 height 38
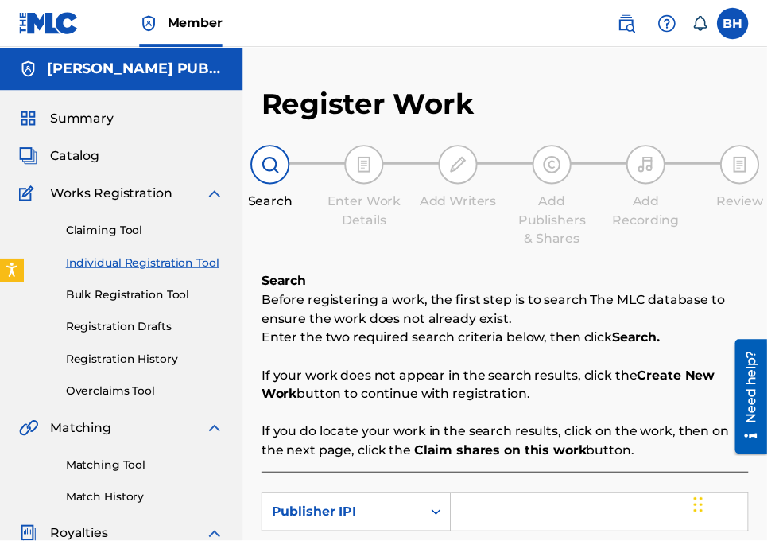
type input "00340604990"
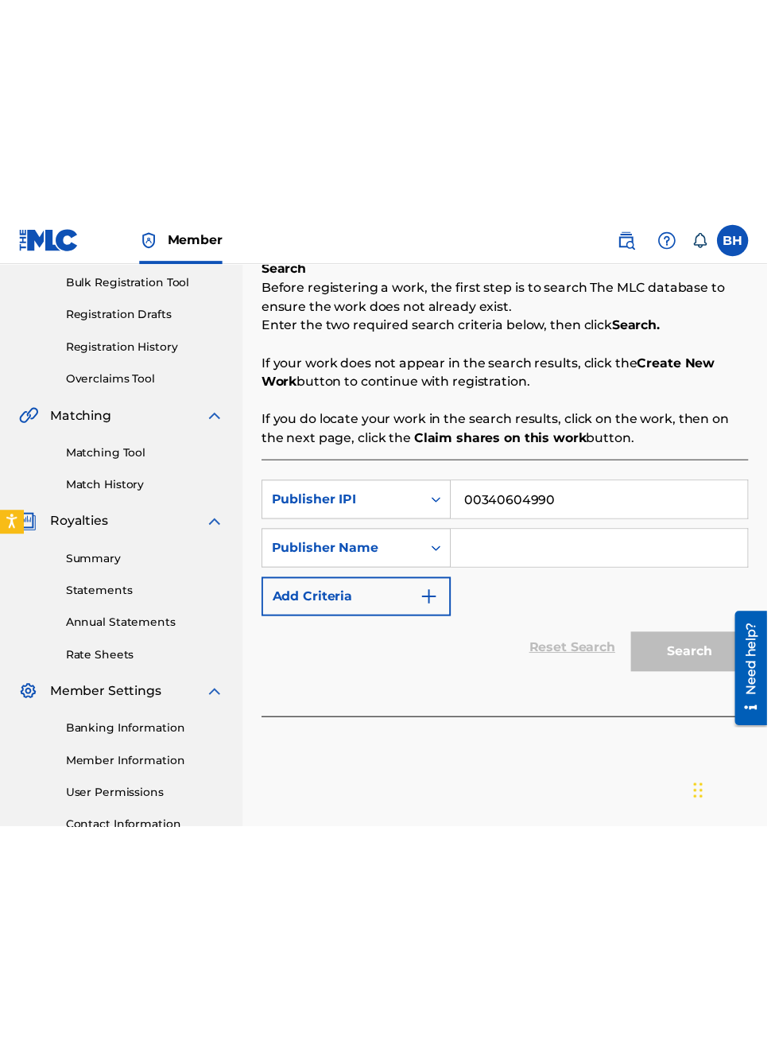
scroll to position [241, 0]
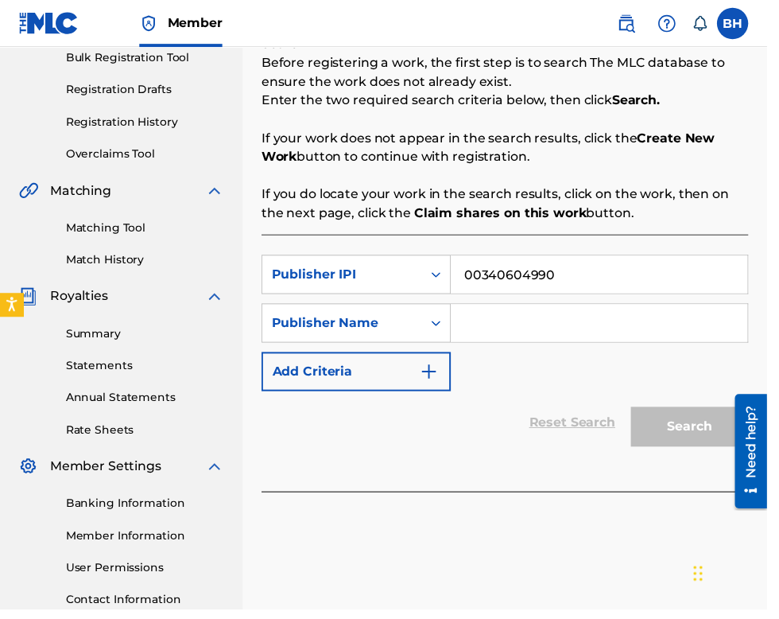
click at [533, 332] on input "Search Form" at bounding box center [608, 328] width 301 height 38
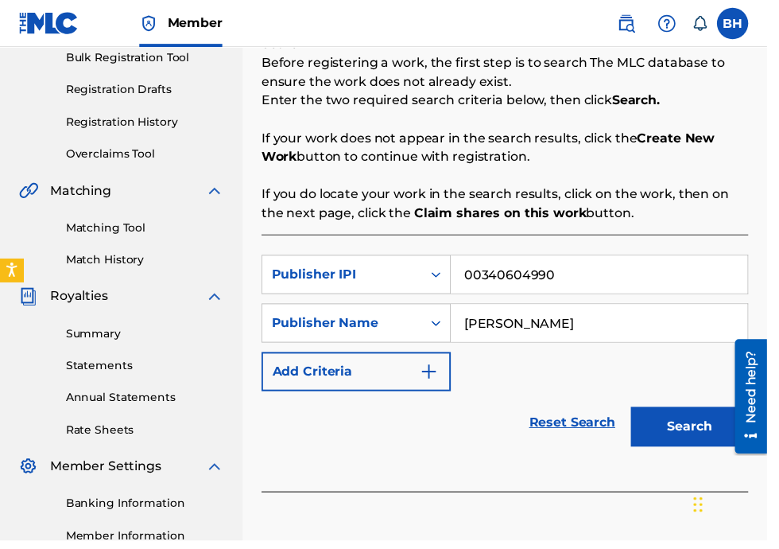
type input "[PERSON_NAME]"
click at [706, 430] on button "Search" at bounding box center [700, 433] width 119 height 40
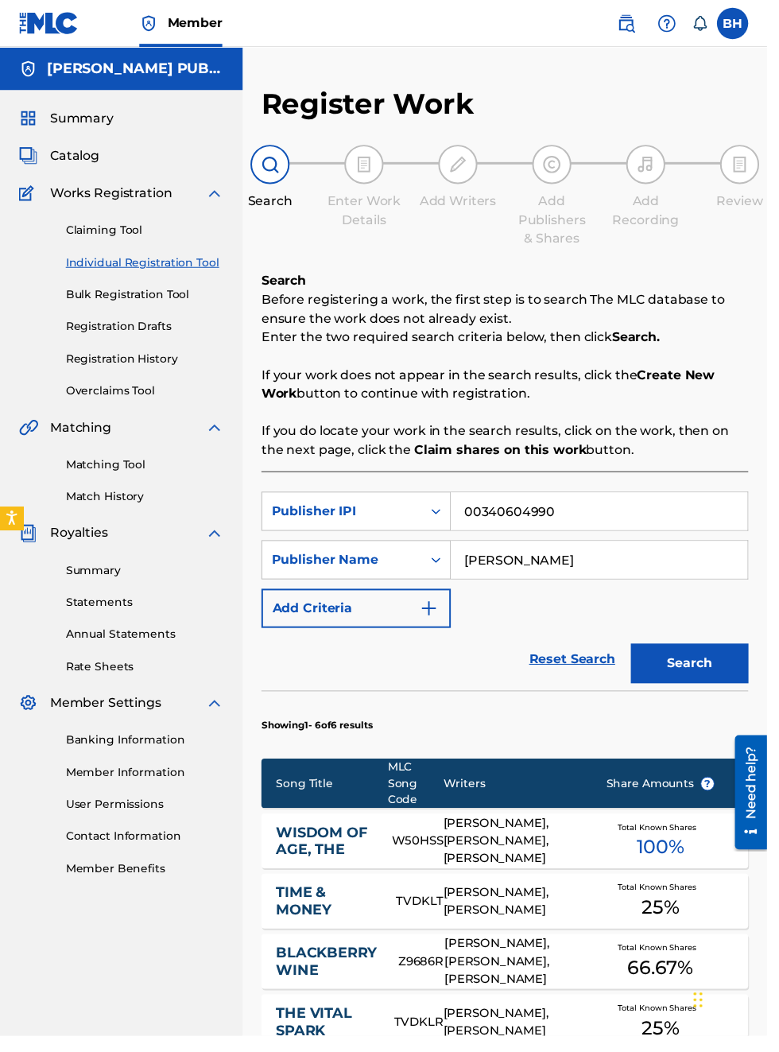
scroll to position [307, 0]
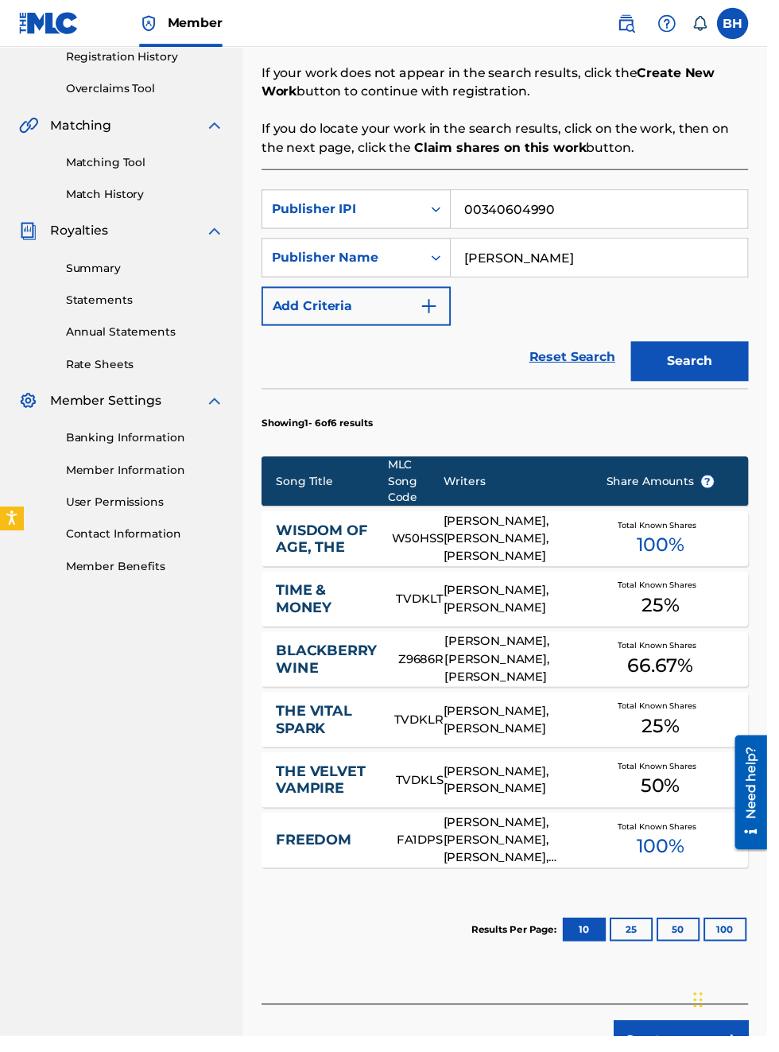
click at [562, 872] on div "[PERSON_NAME], [PERSON_NAME], [PERSON_NAME], [PERSON_NAME]" at bounding box center [520, 853] width 141 height 54
click at [505, 768] on div "Register Work Search Enter Work Details Add Writers Add Publishers & Shares Add…" at bounding box center [513, 428] width 533 height 1296
